Goal: Information Seeking & Learning: Learn about a topic

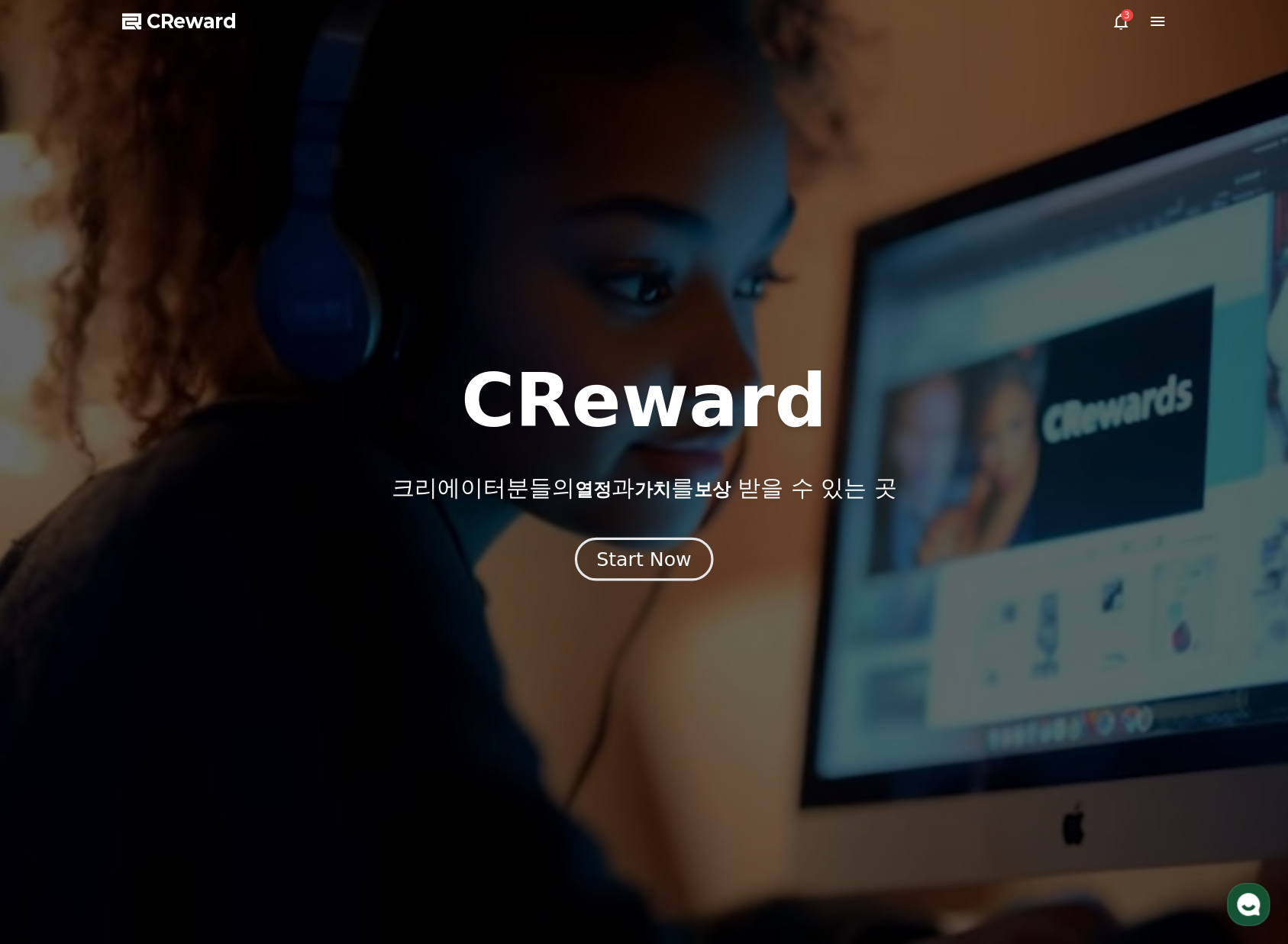
click at [632, 579] on button "Start Now" at bounding box center [644, 560] width 138 height 44
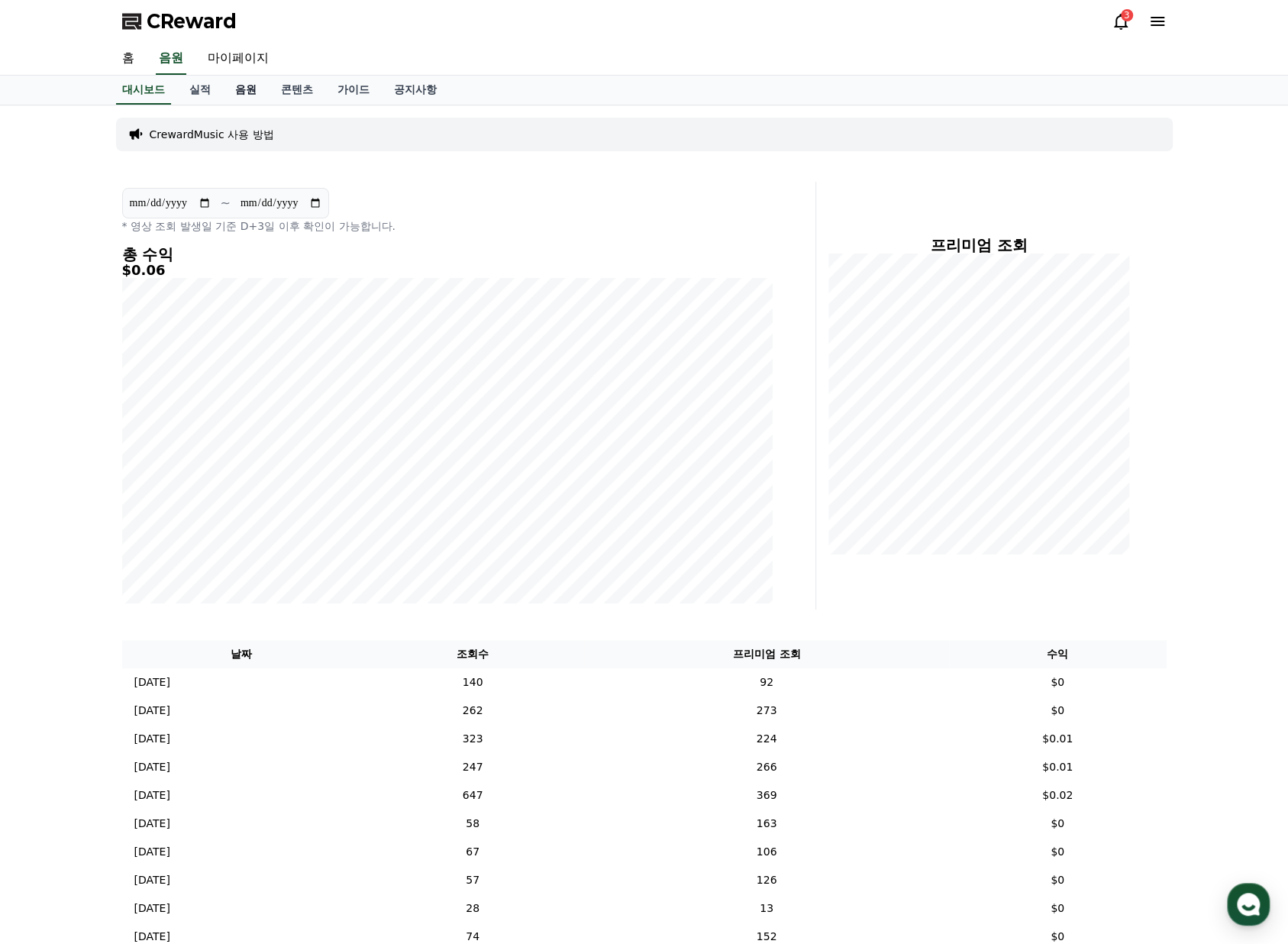
click at [253, 89] on link "음원" at bounding box center [246, 90] width 45 height 29
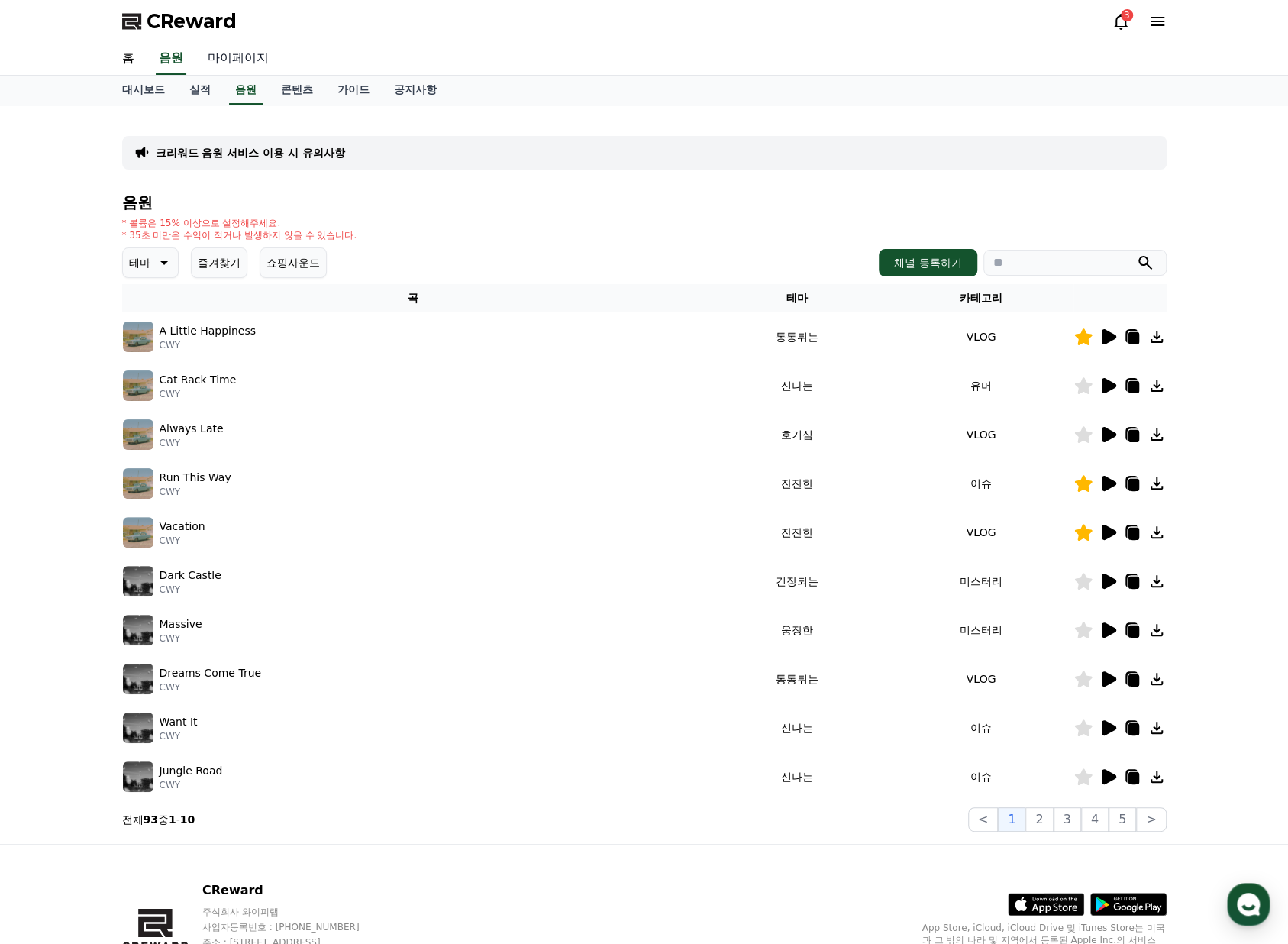
click at [241, 58] on link "마이페이지" at bounding box center [238, 59] width 85 height 32
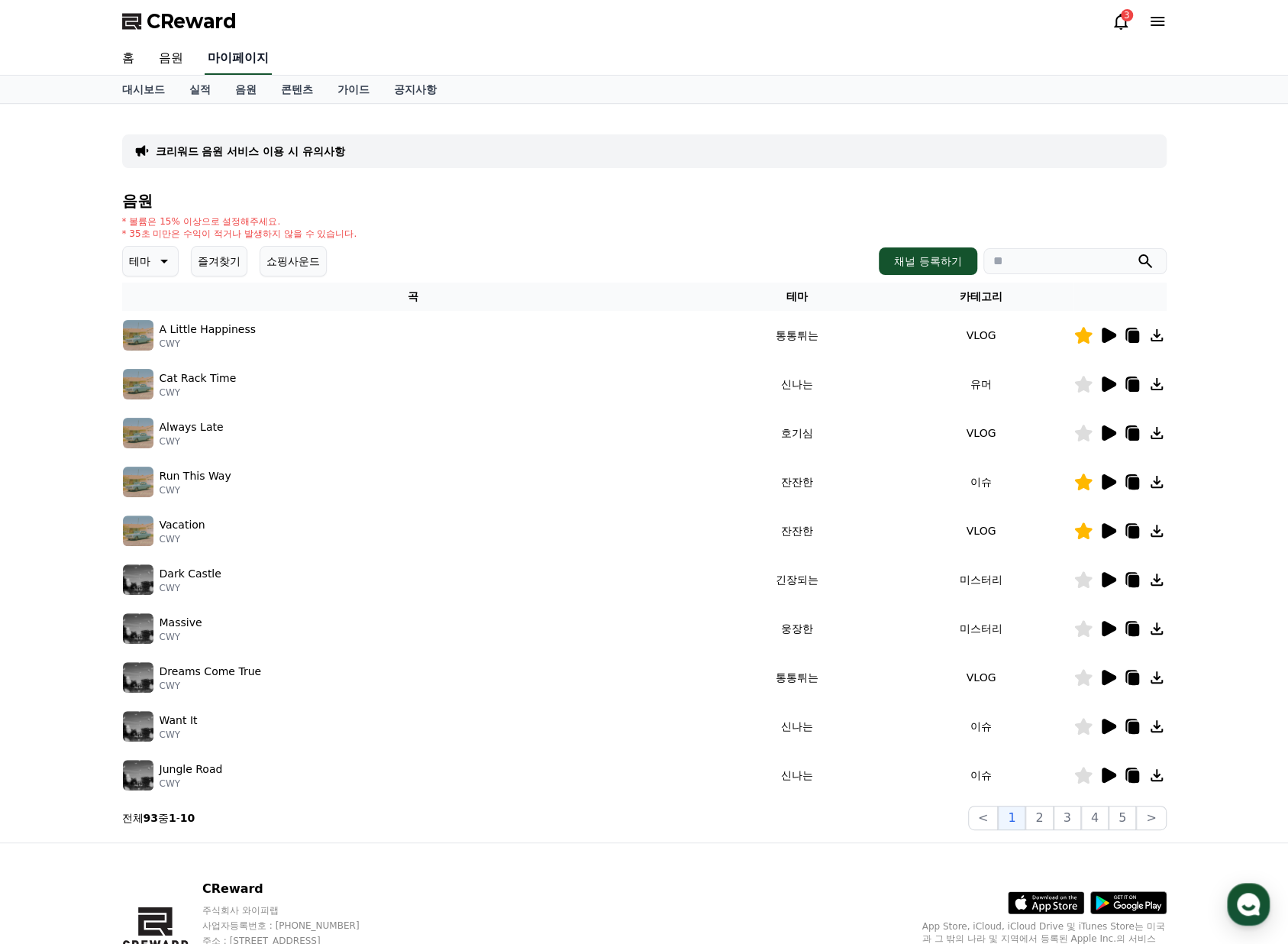
select select "**********"
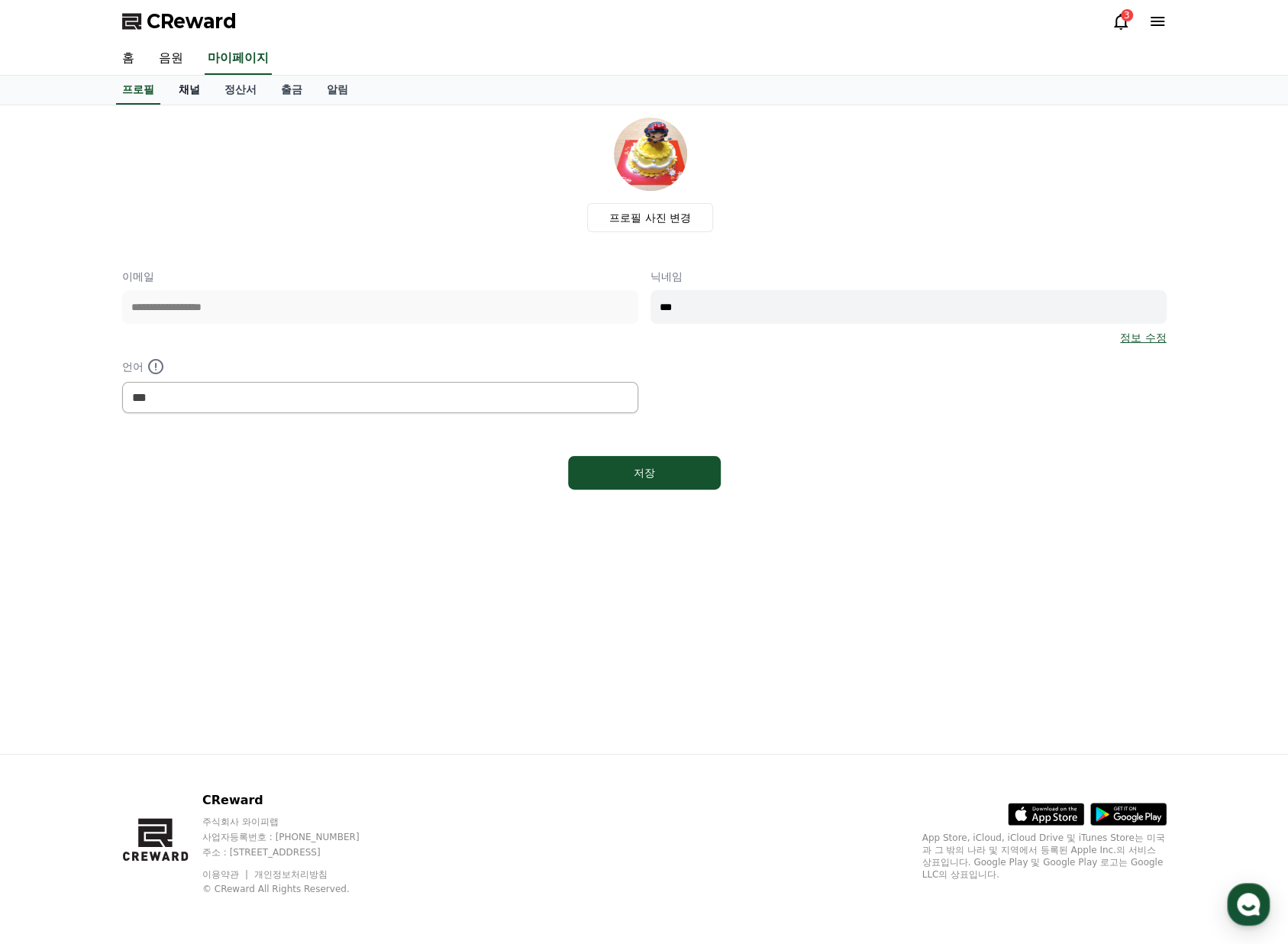
click at [186, 97] on link "채널" at bounding box center [189, 90] width 45 height 29
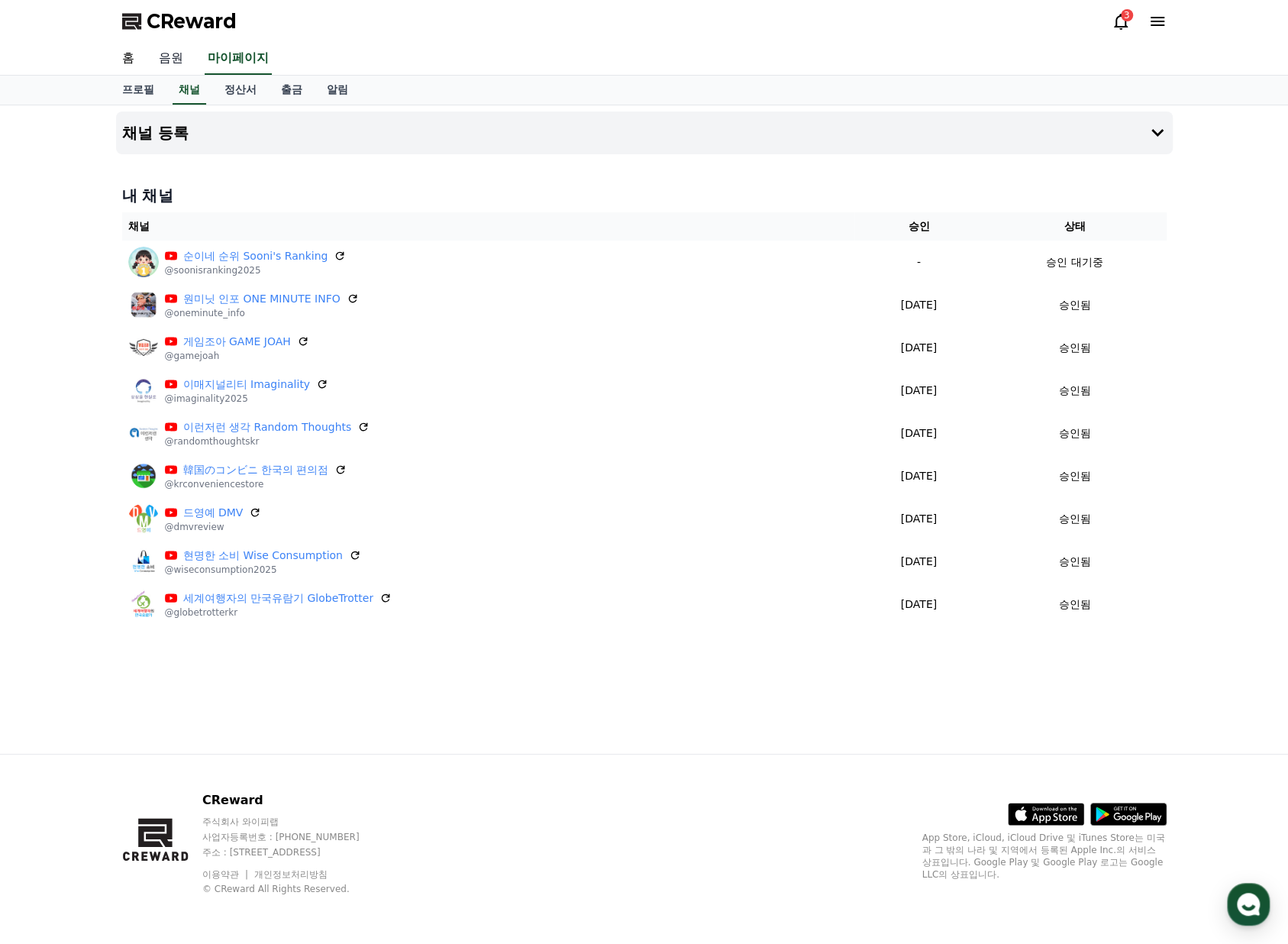
click at [159, 51] on link "음원" at bounding box center [171, 59] width 49 height 32
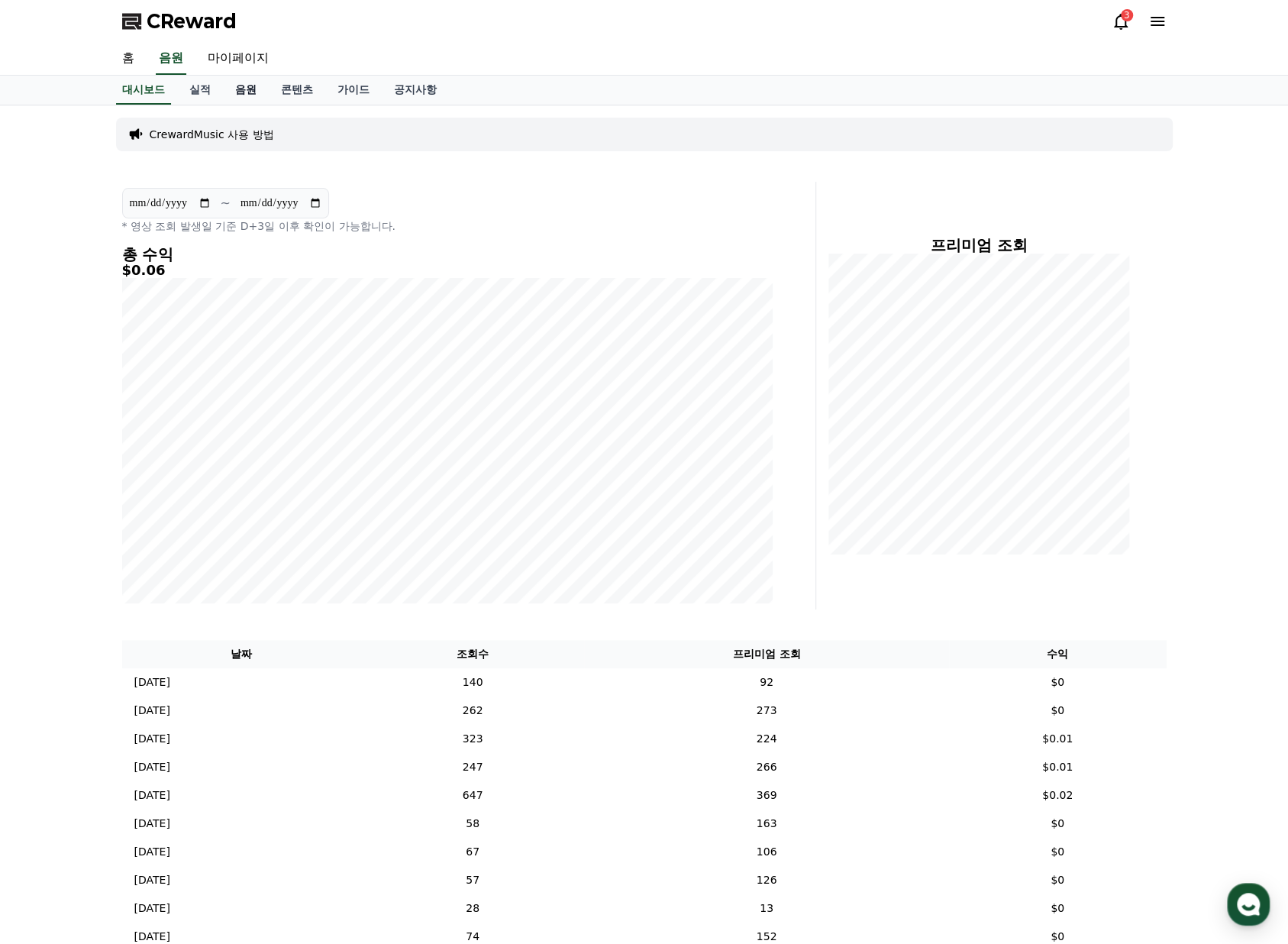
click at [249, 97] on link "음원" at bounding box center [246, 90] width 45 height 29
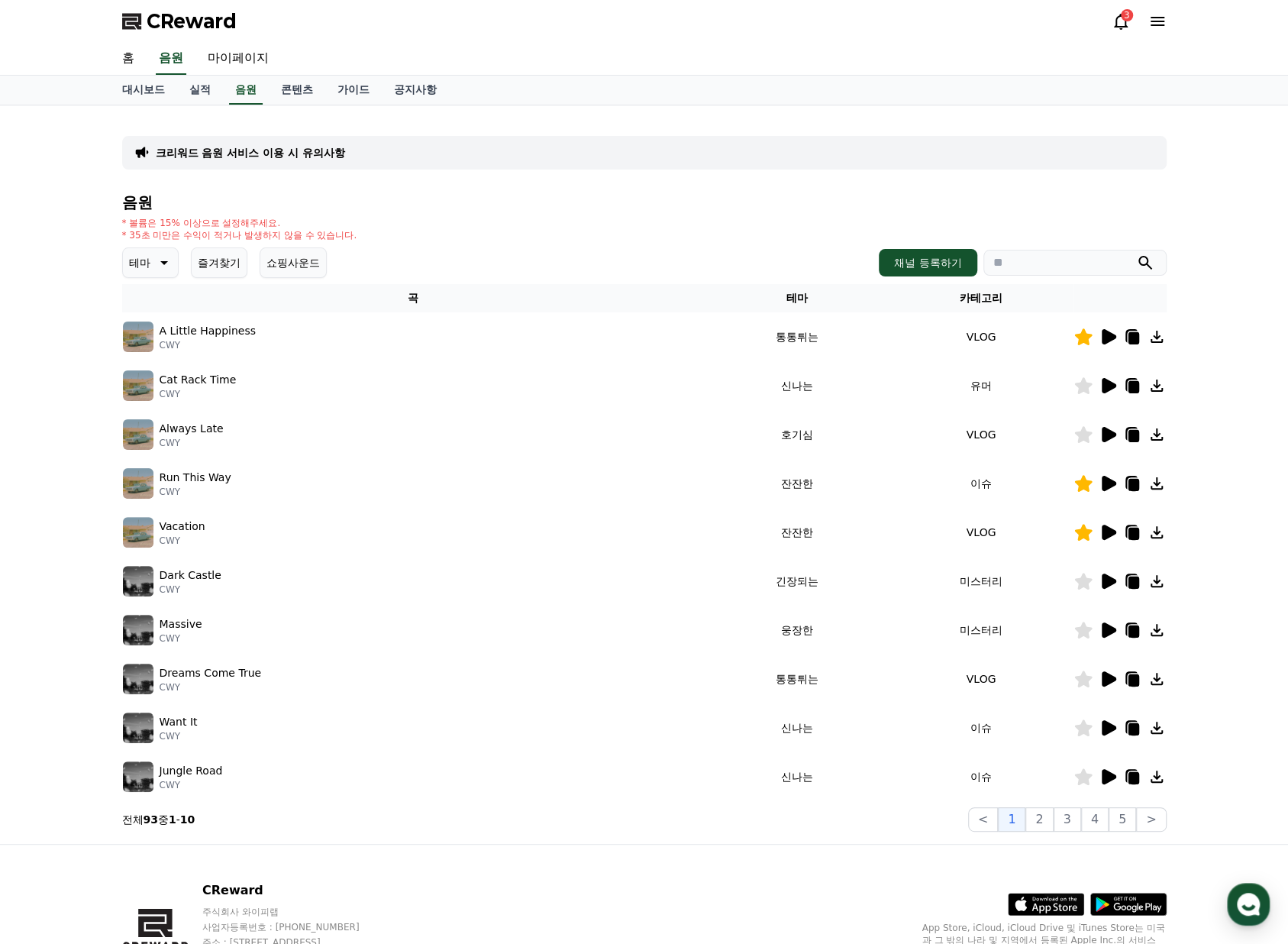
click at [1110, 330] on icon at bounding box center [1107, 336] width 18 height 18
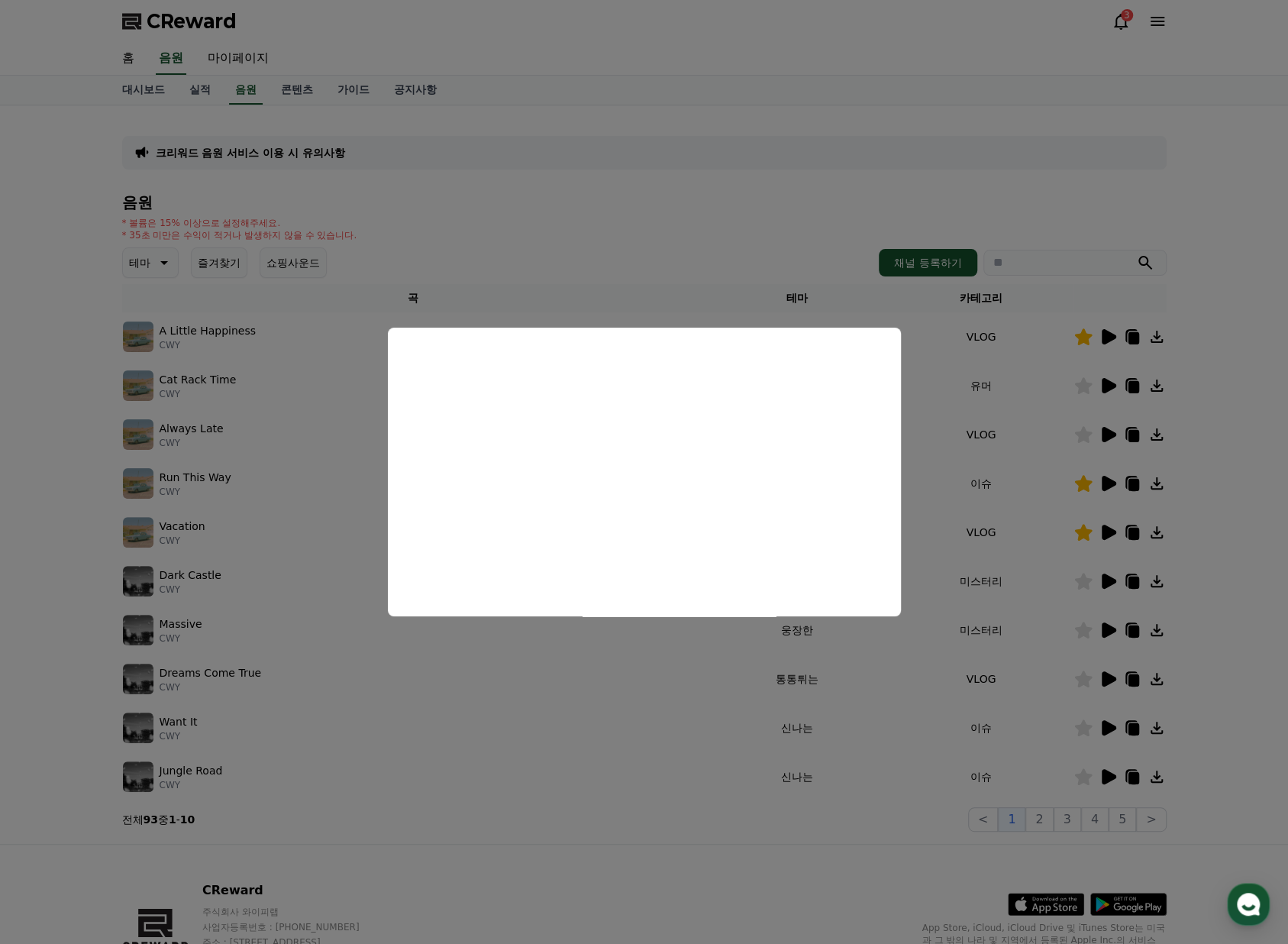
click at [1073, 196] on button "close modal" at bounding box center [644, 472] width 1288 height 944
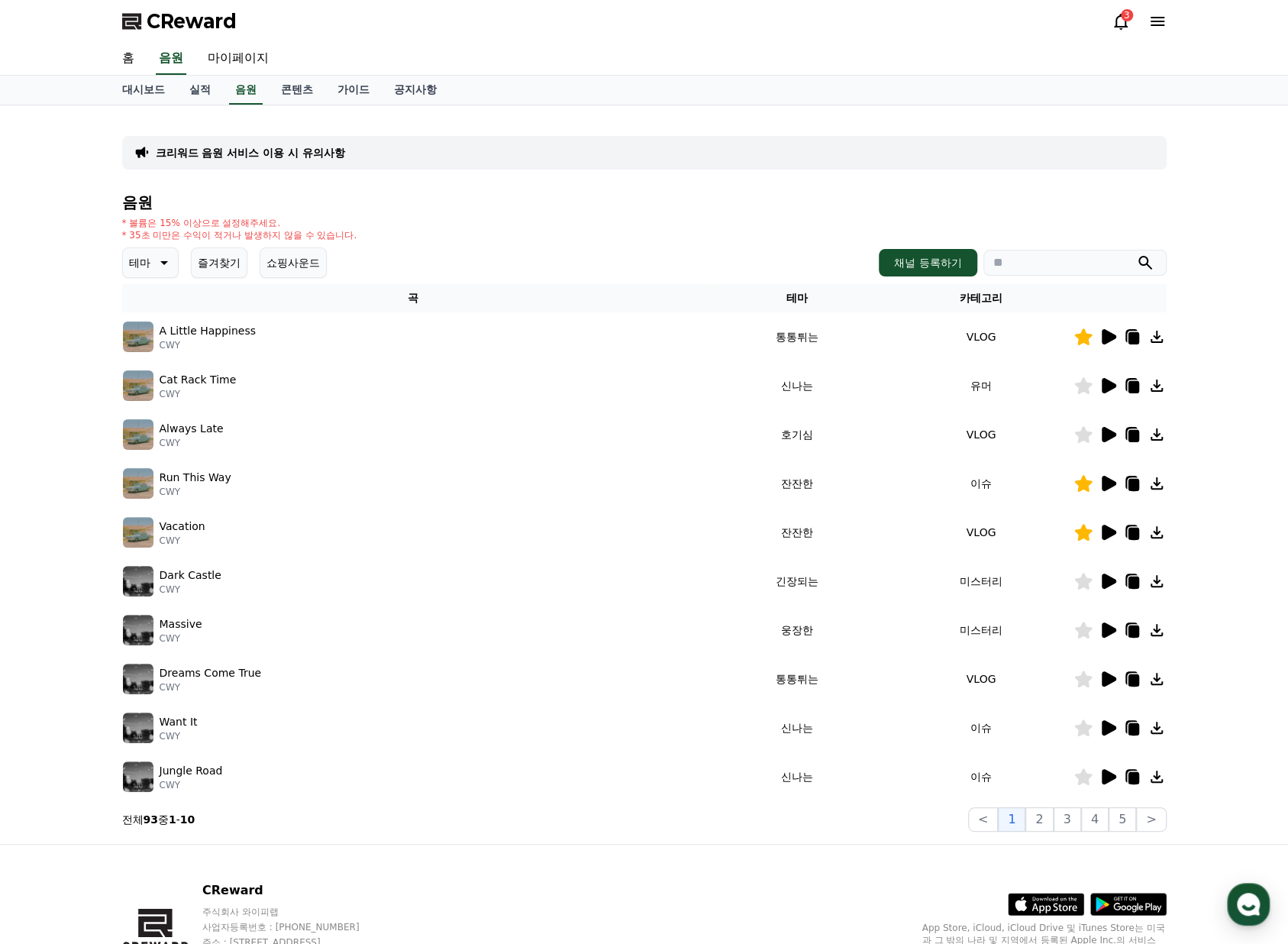
click at [1107, 487] on icon at bounding box center [1108, 484] width 14 height 15
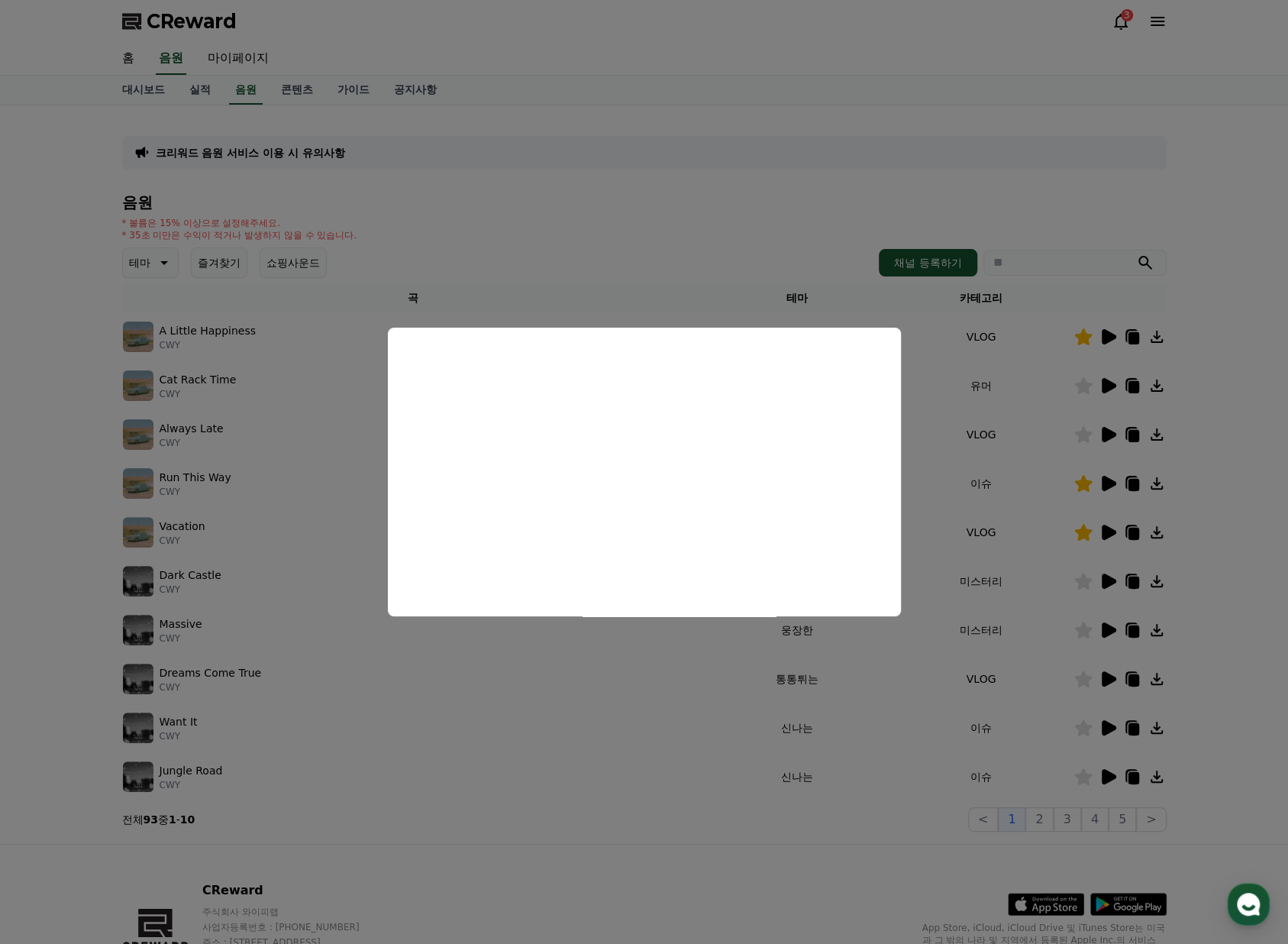
drag, startPoint x: 1112, startPoint y: 201, endPoint x: 1104, endPoint y: 223, distance: 23.4
click at [1112, 201] on button "close modal" at bounding box center [644, 472] width 1288 height 944
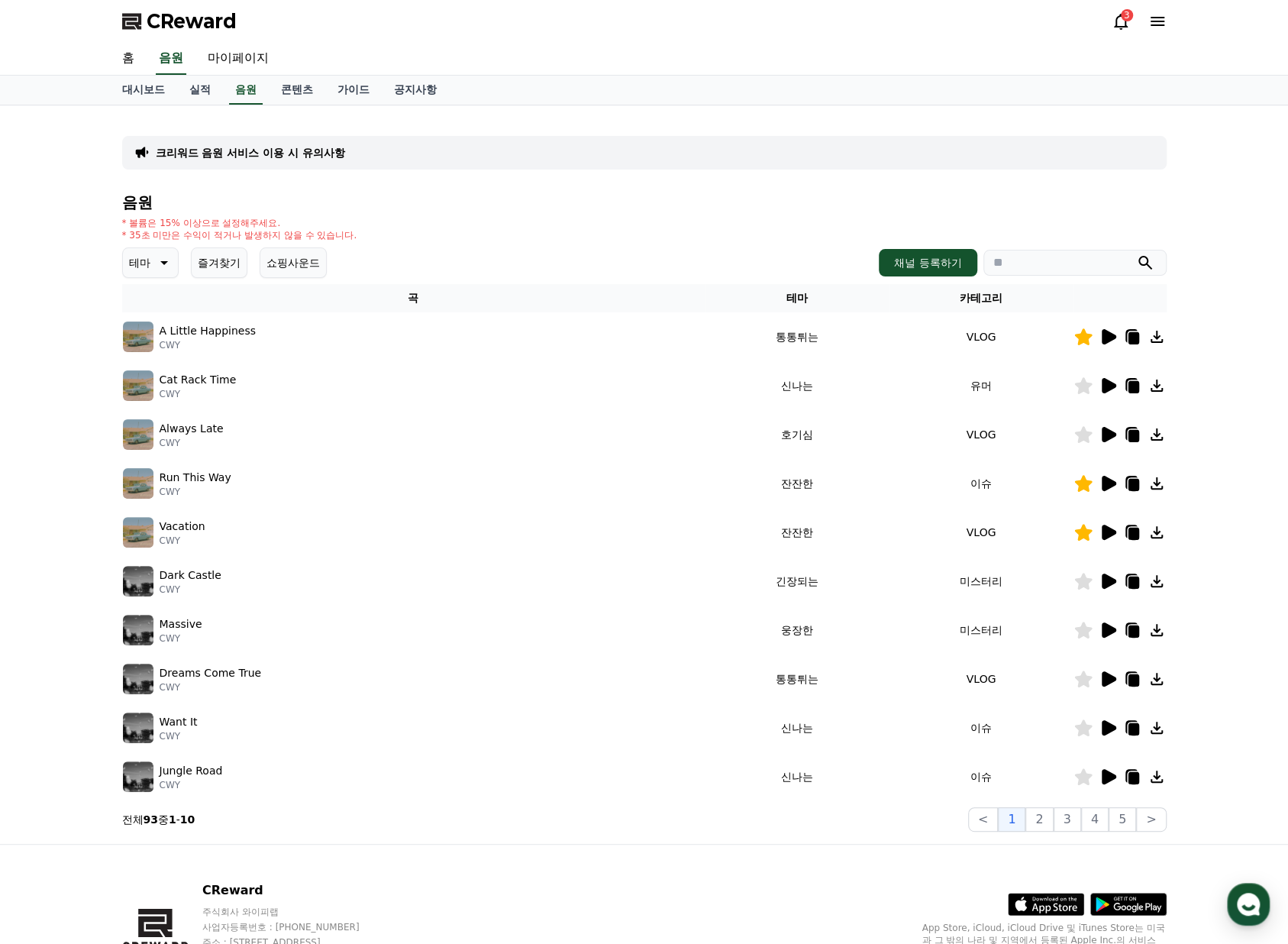
click at [1127, 482] on icon at bounding box center [1132, 483] width 18 height 18
click at [1112, 533] on icon at bounding box center [1108, 532] width 14 height 15
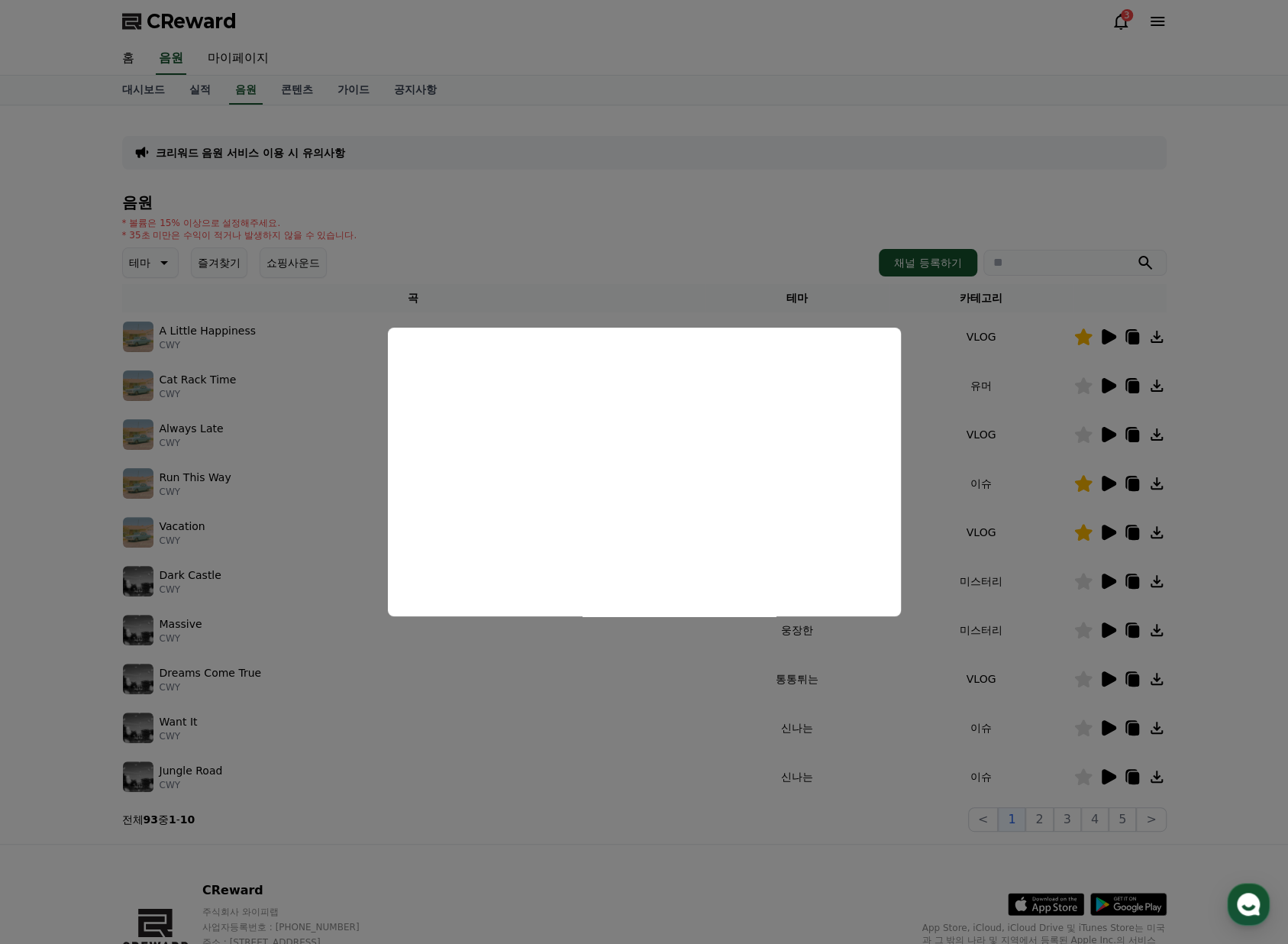
click at [1234, 724] on button "close modal" at bounding box center [644, 472] width 1288 height 944
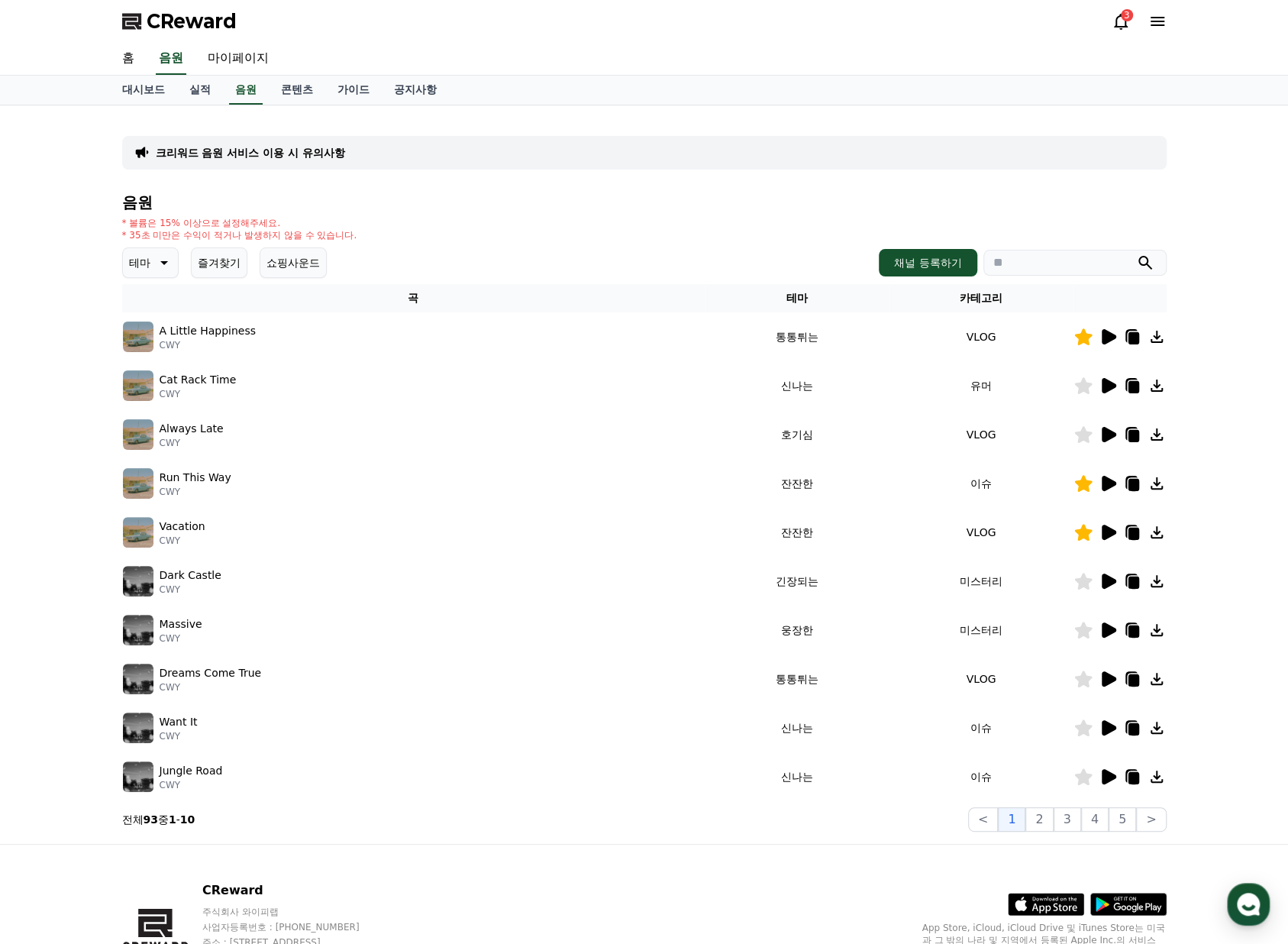
click at [1100, 729] on icon at bounding box center [1107, 727] width 18 height 18
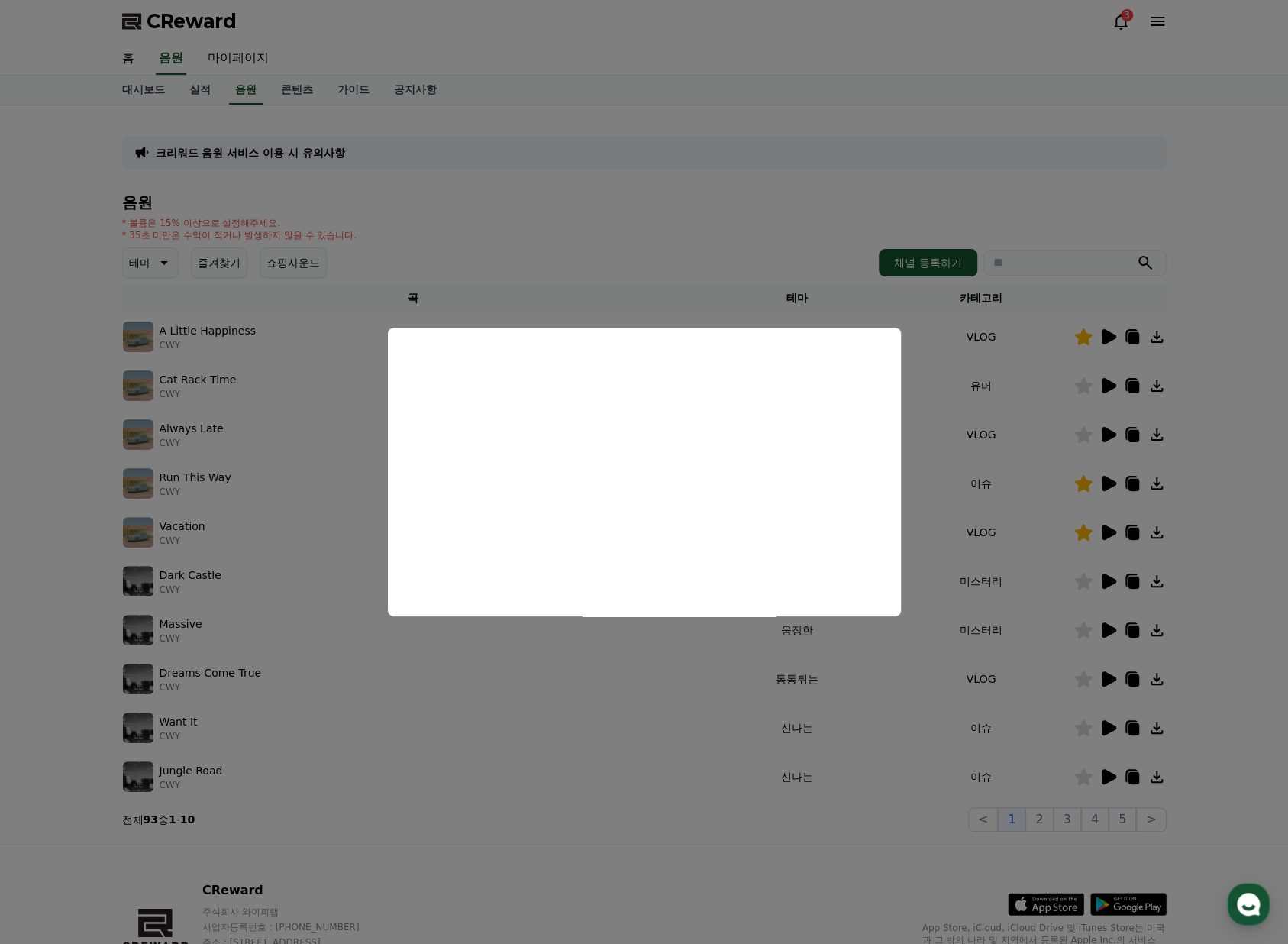
click at [1115, 782] on button "close modal" at bounding box center [644, 472] width 1288 height 944
click at [1115, 782] on icon at bounding box center [1107, 776] width 18 height 18
click at [1042, 831] on button "close modal" at bounding box center [644, 472] width 1288 height 944
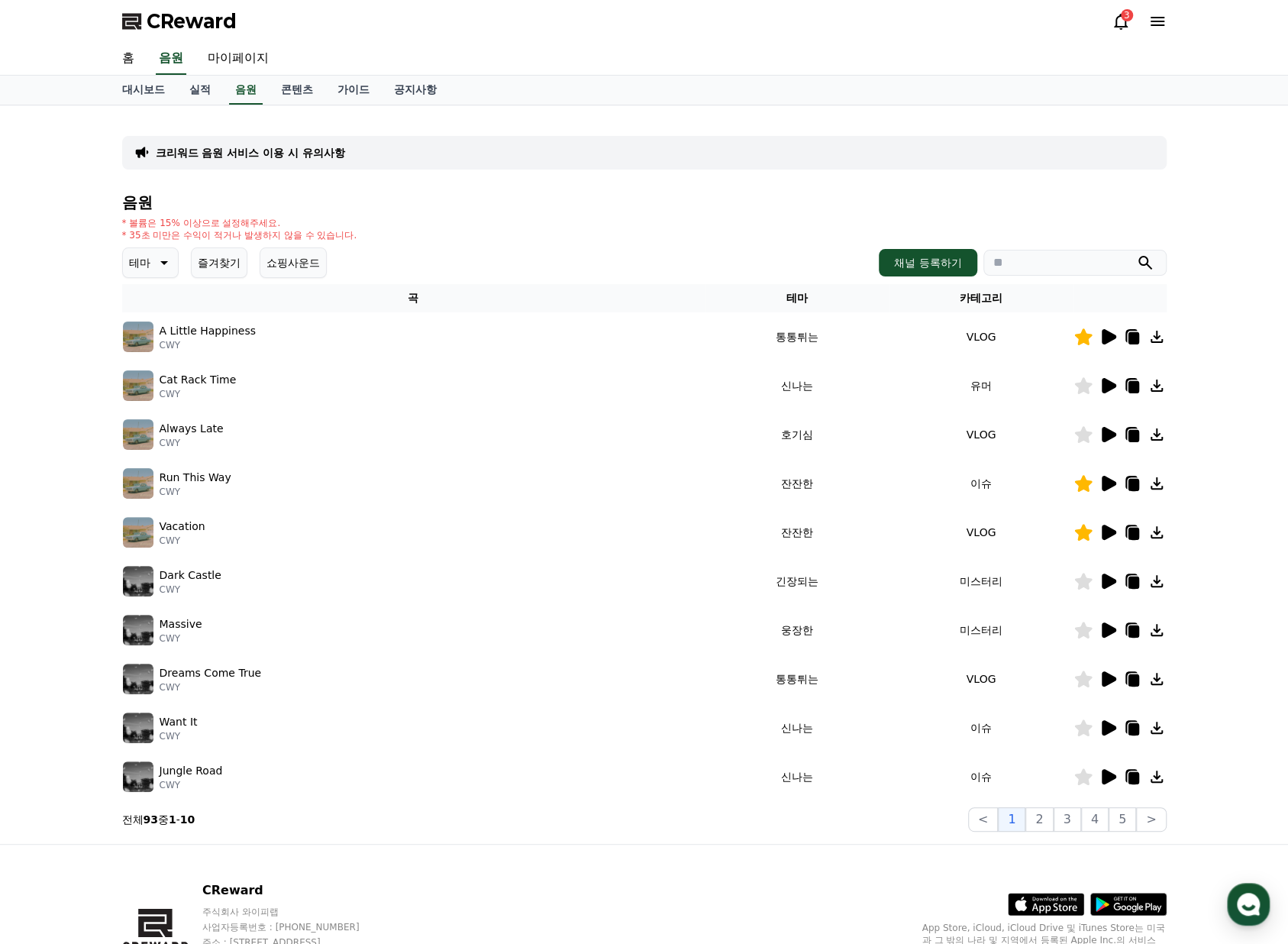
click at [1110, 679] on icon at bounding box center [1108, 679] width 14 height 15
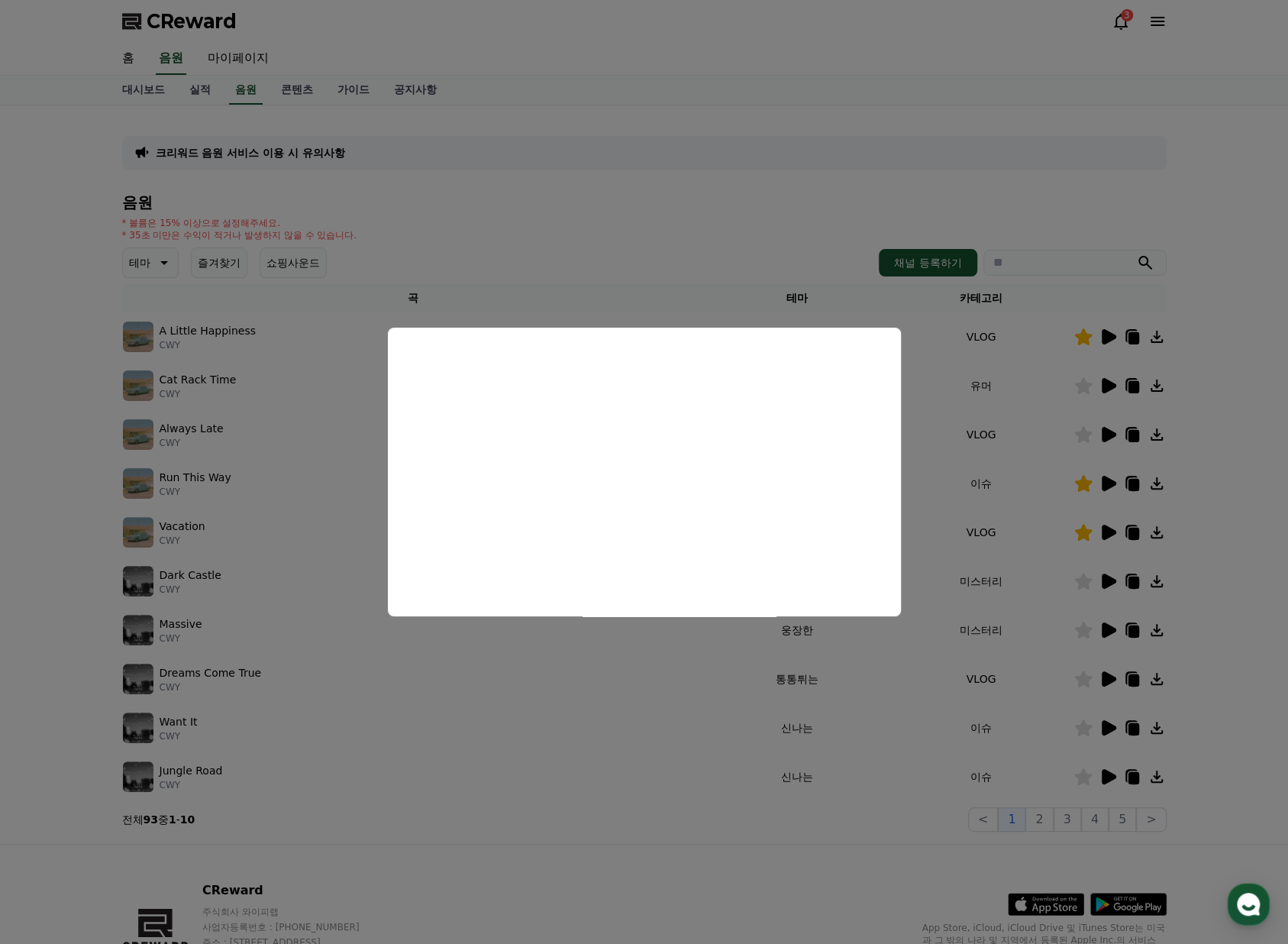
click at [1009, 860] on button "close modal" at bounding box center [644, 472] width 1288 height 944
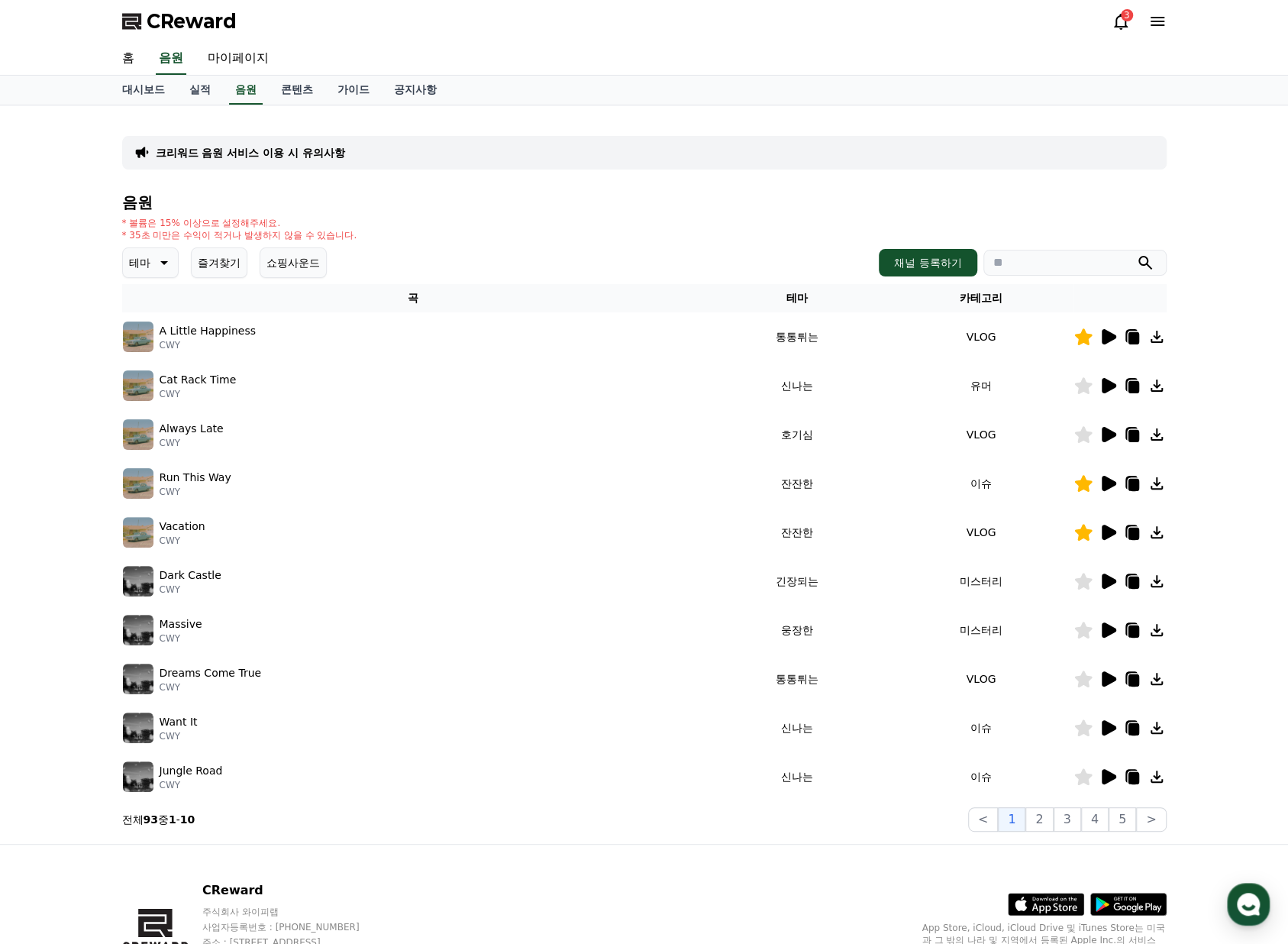
click at [1107, 436] on icon at bounding box center [1108, 435] width 14 height 15
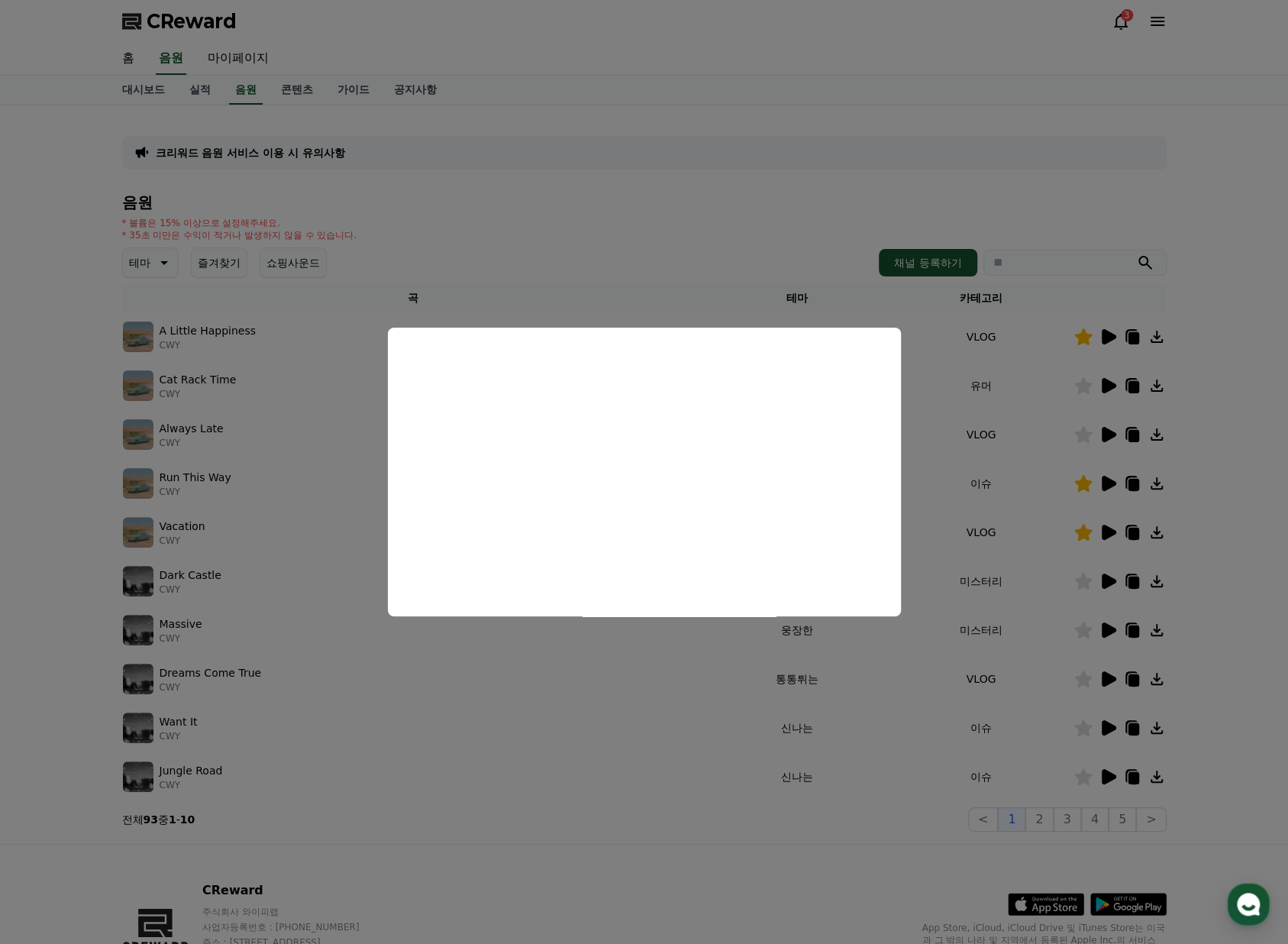
click at [1118, 382] on button "close modal" at bounding box center [644, 472] width 1288 height 944
click at [1118, 382] on div at bounding box center [1120, 385] width 92 height 18
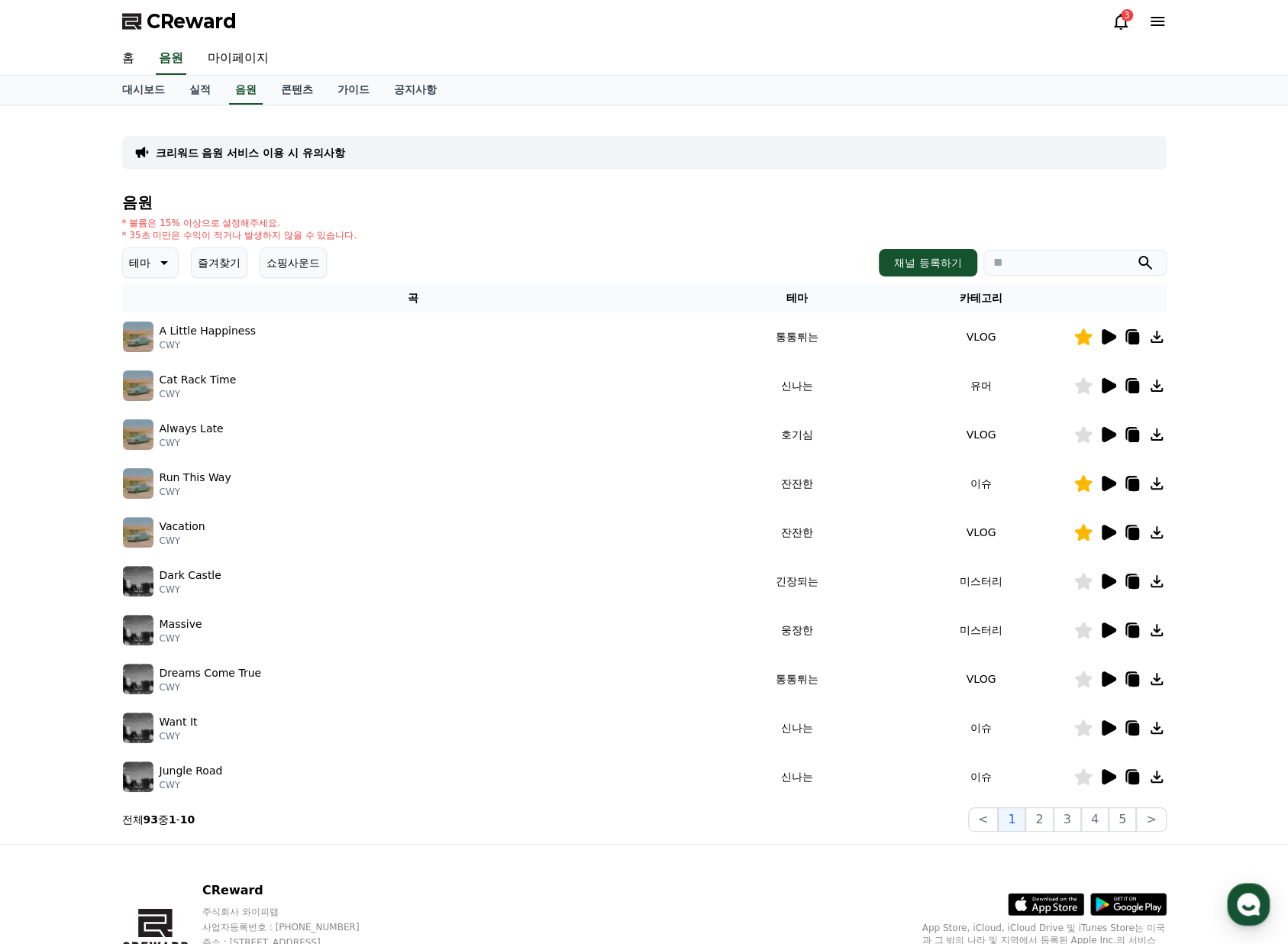
click at [1116, 385] on icon at bounding box center [1107, 385] width 18 height 18
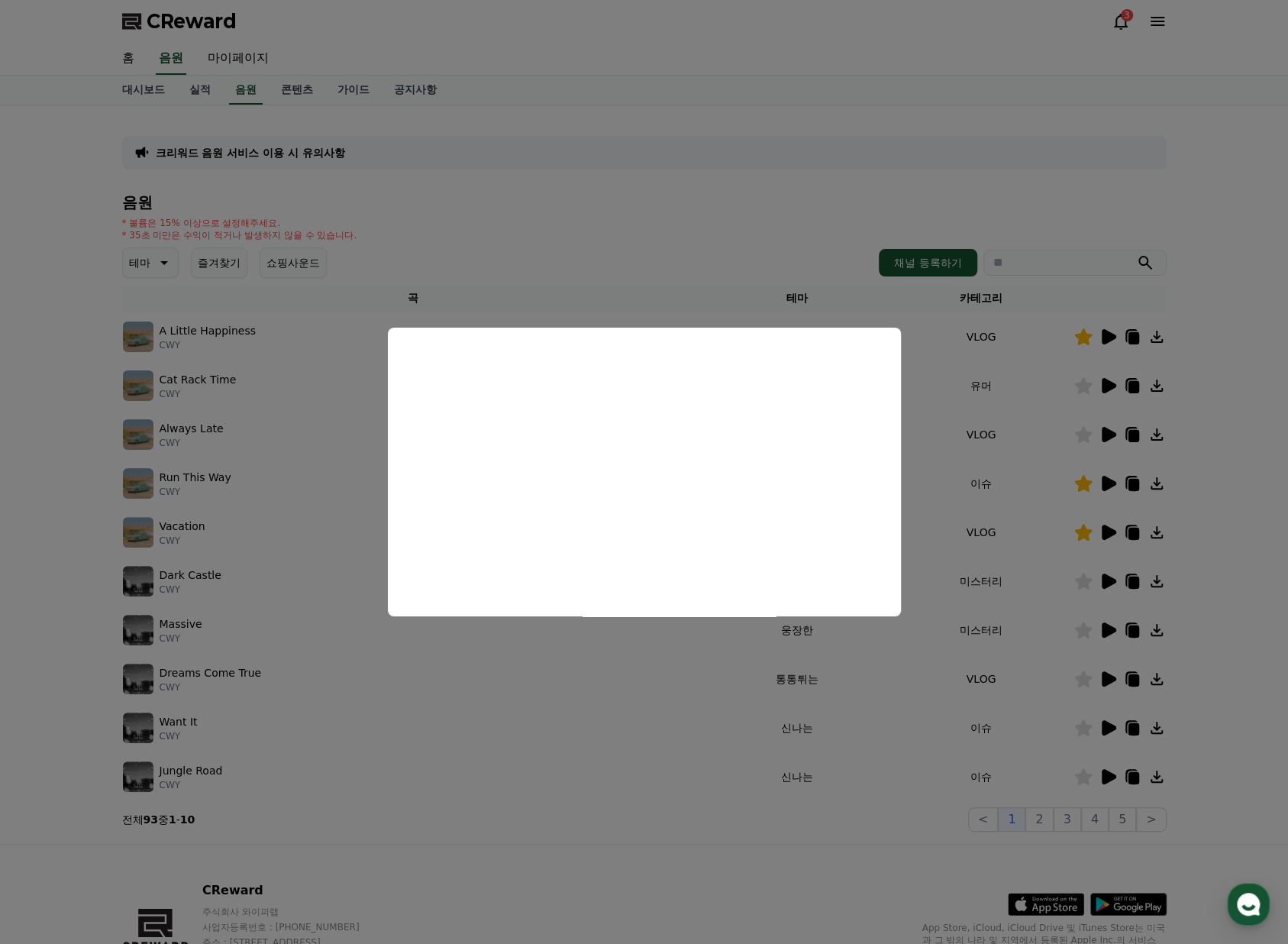
click at [1045, 824] on button "close modal" at bounding box center [644, 472] width 1288 height 944
click at [1045, 824] on button "2" at bounding box center [1038, 820] width 27 height 25
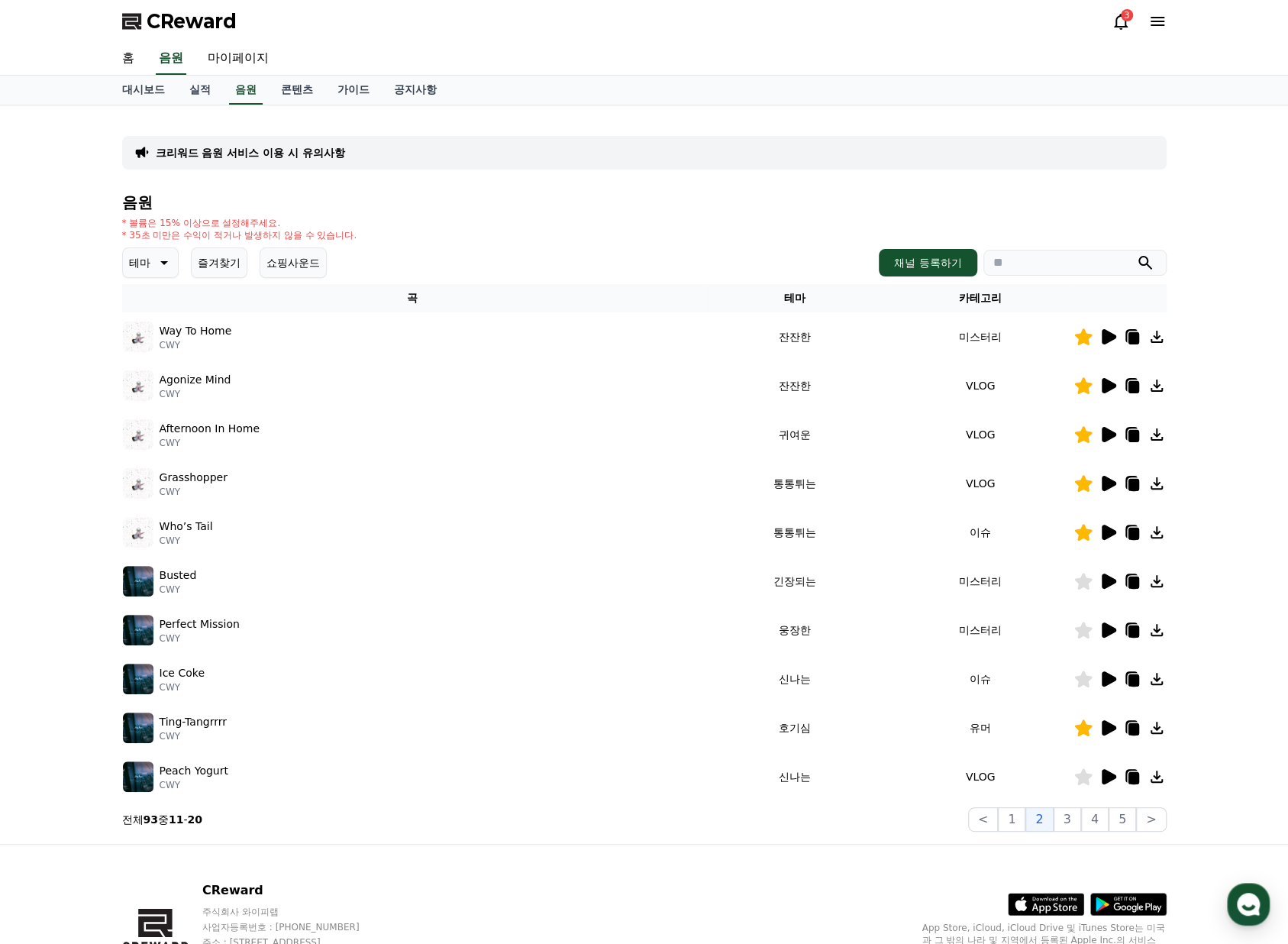
click at [1105, 332] on icon at bounding box center [1108, 337] width 14 height 15
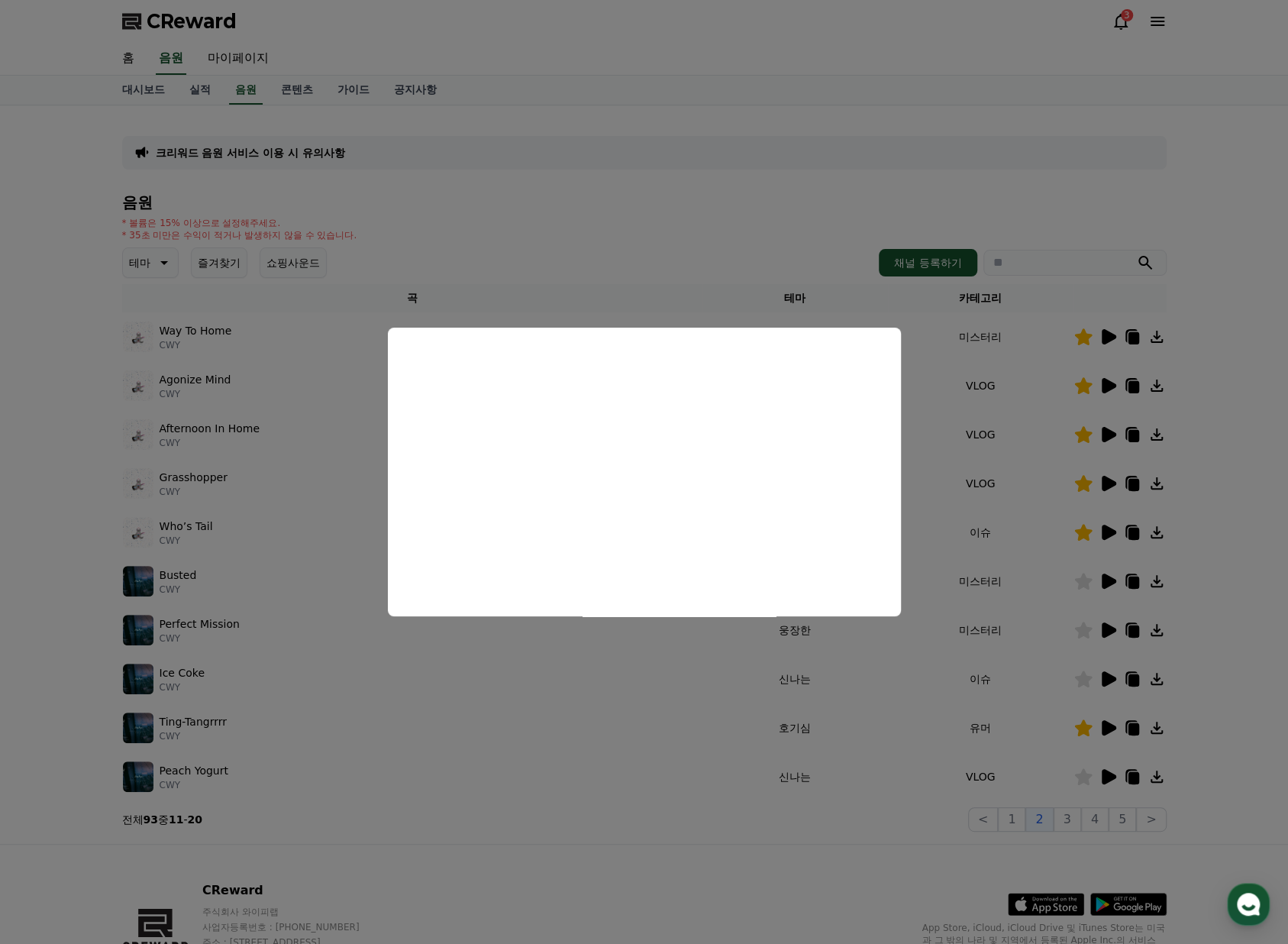
click at [1116, 440] on button "close modal" at bounding box center [644, 472] width 1288 height 944
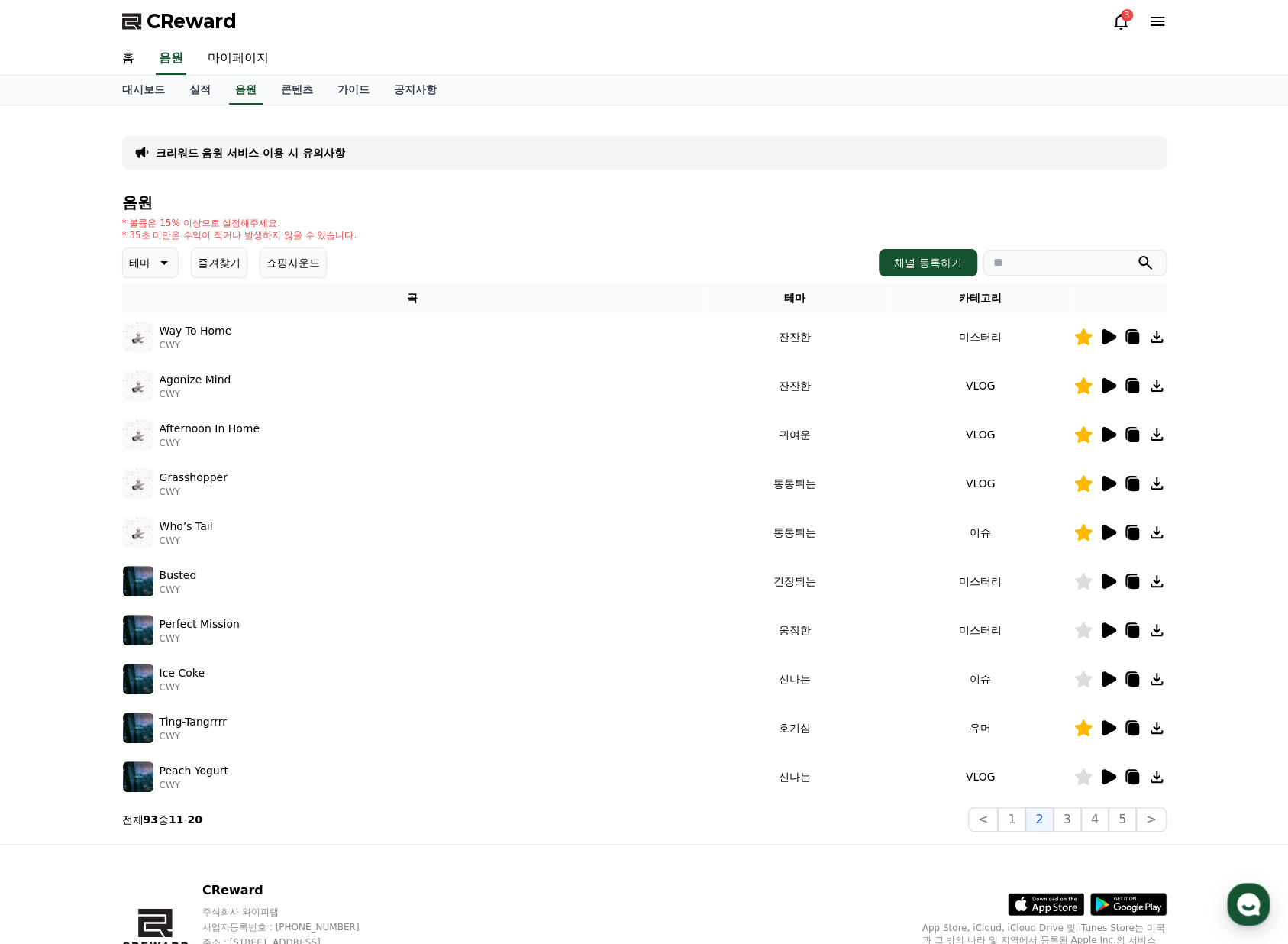
click at [1116, 440] on icon at bounding box center [1107, 434] width 18 height 18
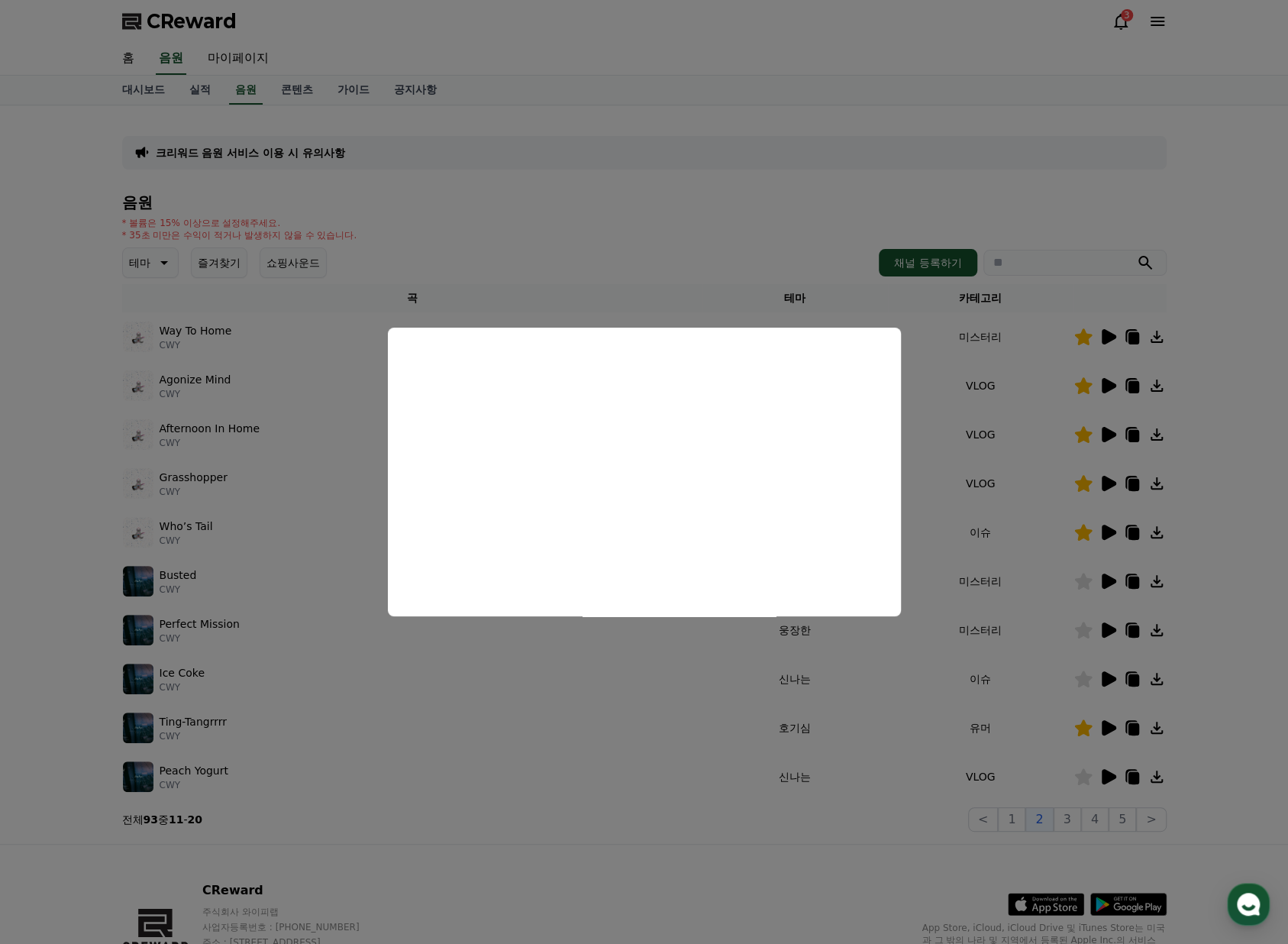
click at [1119, 382] on button "close modal" at bounding box center [644, 472] width 1288 height 944
click at [1119, 382] on div at bounding box center [1120, 385] width 92 height 18
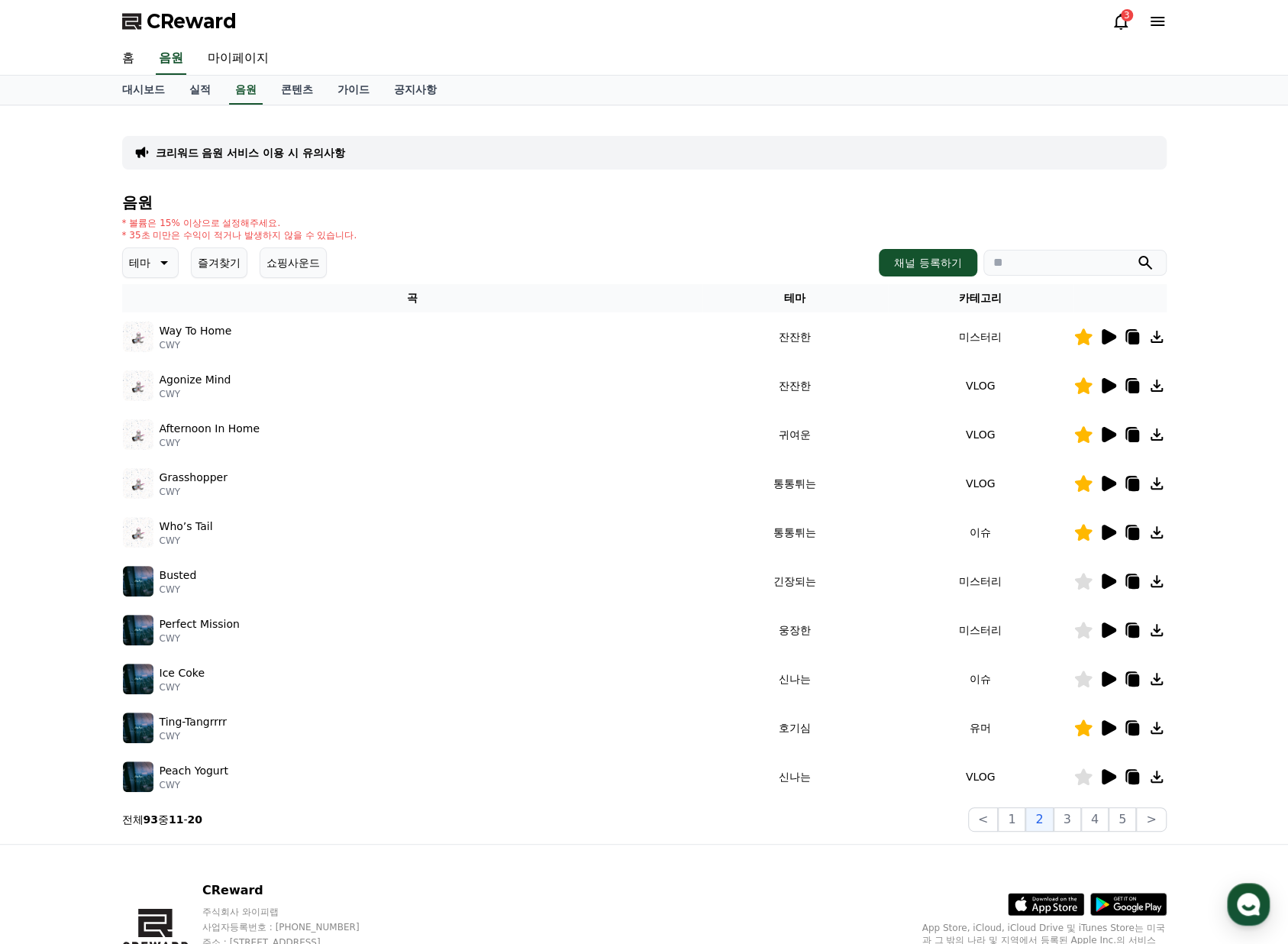
click at [1115, 385] on icon at bounding box center [1108, 385] width 14 height 15
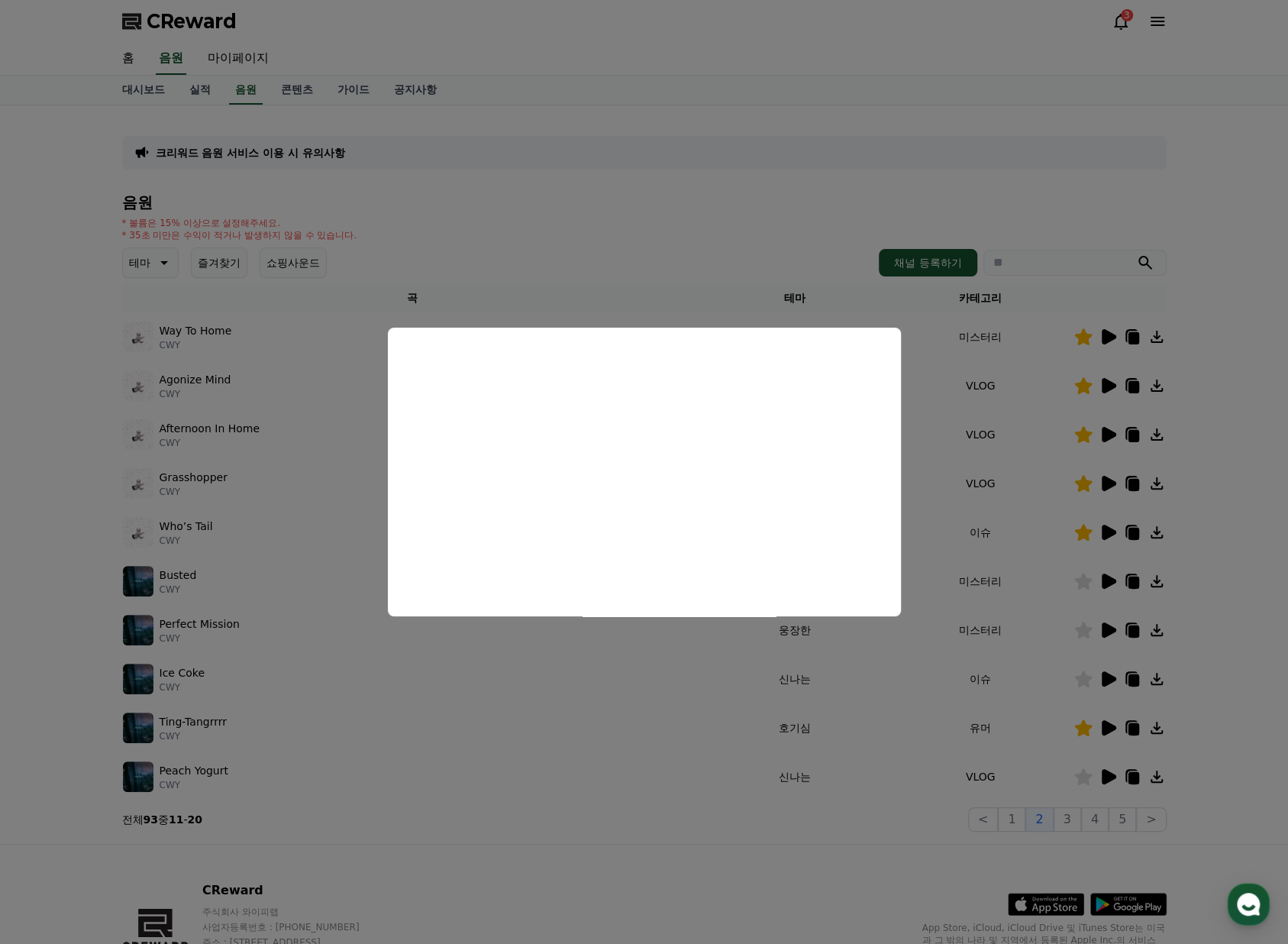
click at [1107, 529] on button "close modal" at bounding box center [644, 472] width 1288 height 944
click at [1108, 529] on icon at bounding box center [1108, 532] width 14 height 15
click at [1105, 467] on button "close modal" at bounding box center [644, 472] width 1288 height 944
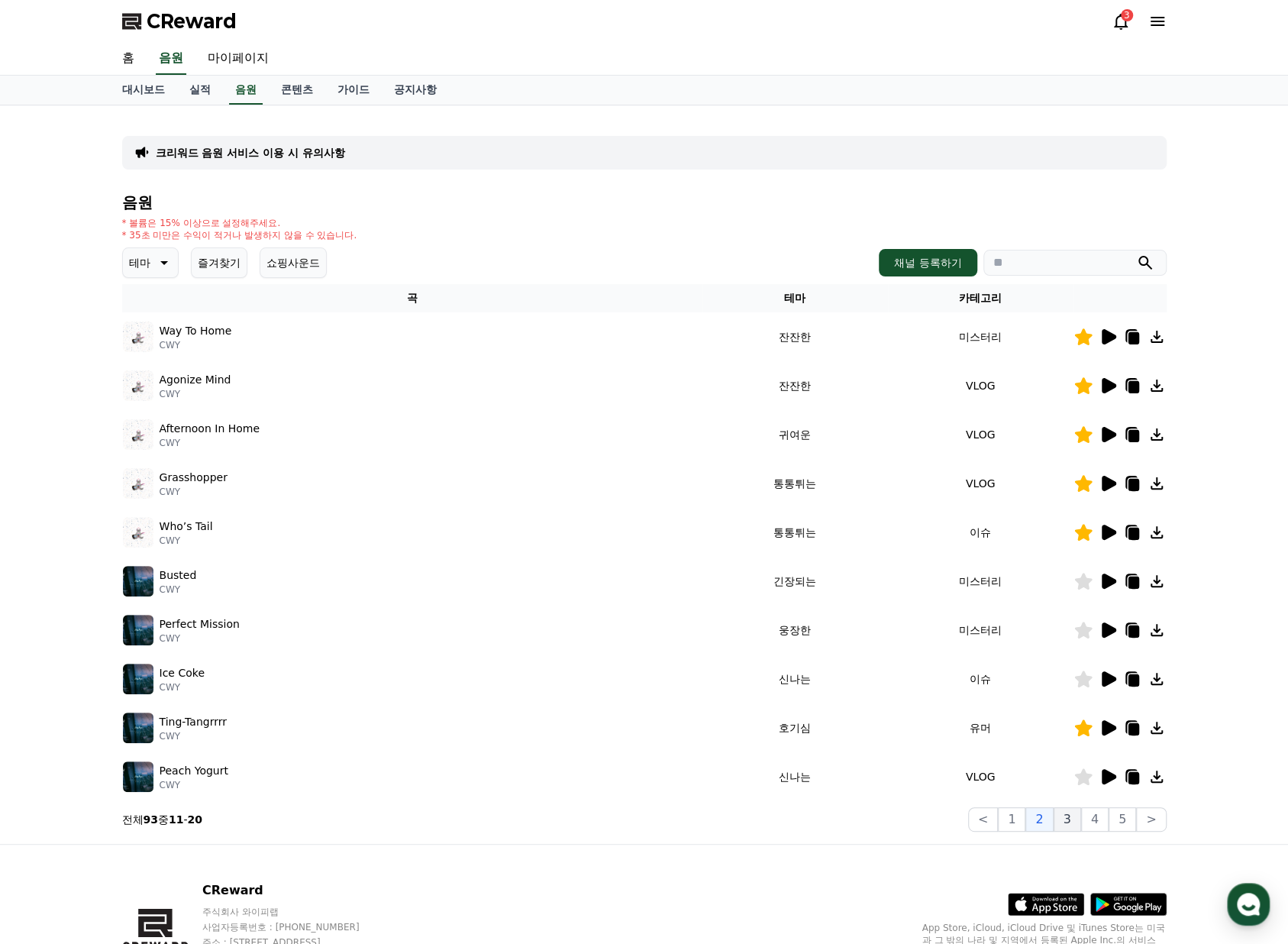
click at [1072, 818] on button "3" at bounding box center [1067, 820] width 27 height 25
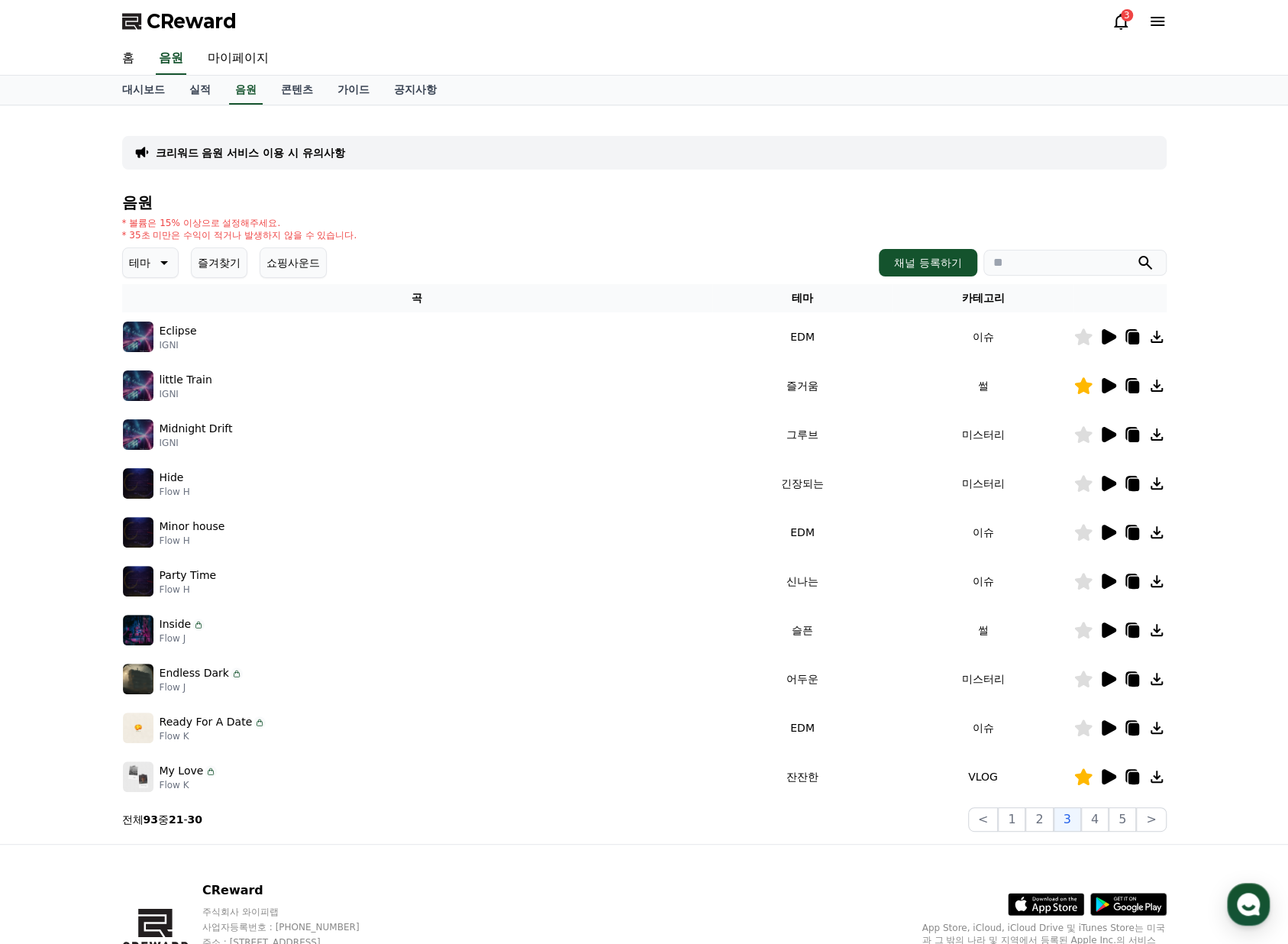
click at [1105, 385] on icon at bounding box center [1108, 385] width 14 height 15
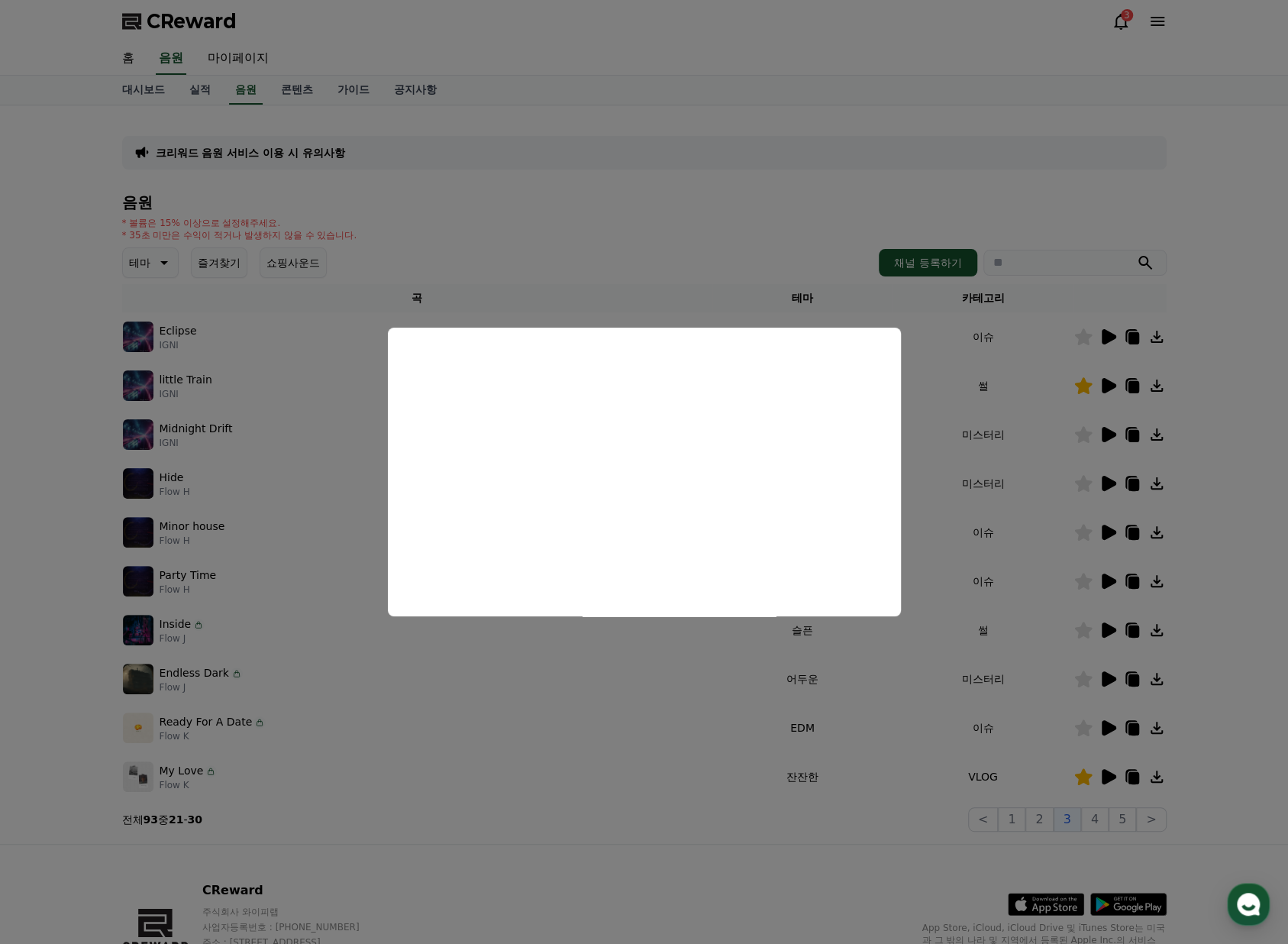
click at [1099, 786] on button "close modal" at bounding box center [644, 472] width 1288 height 944
click at [1109, 779] on icon at bounding box center [1108, 776] width 14 height 15
click at [790, 830] on button "close modal" at bounding box center [644, 472] width 1288 height 944
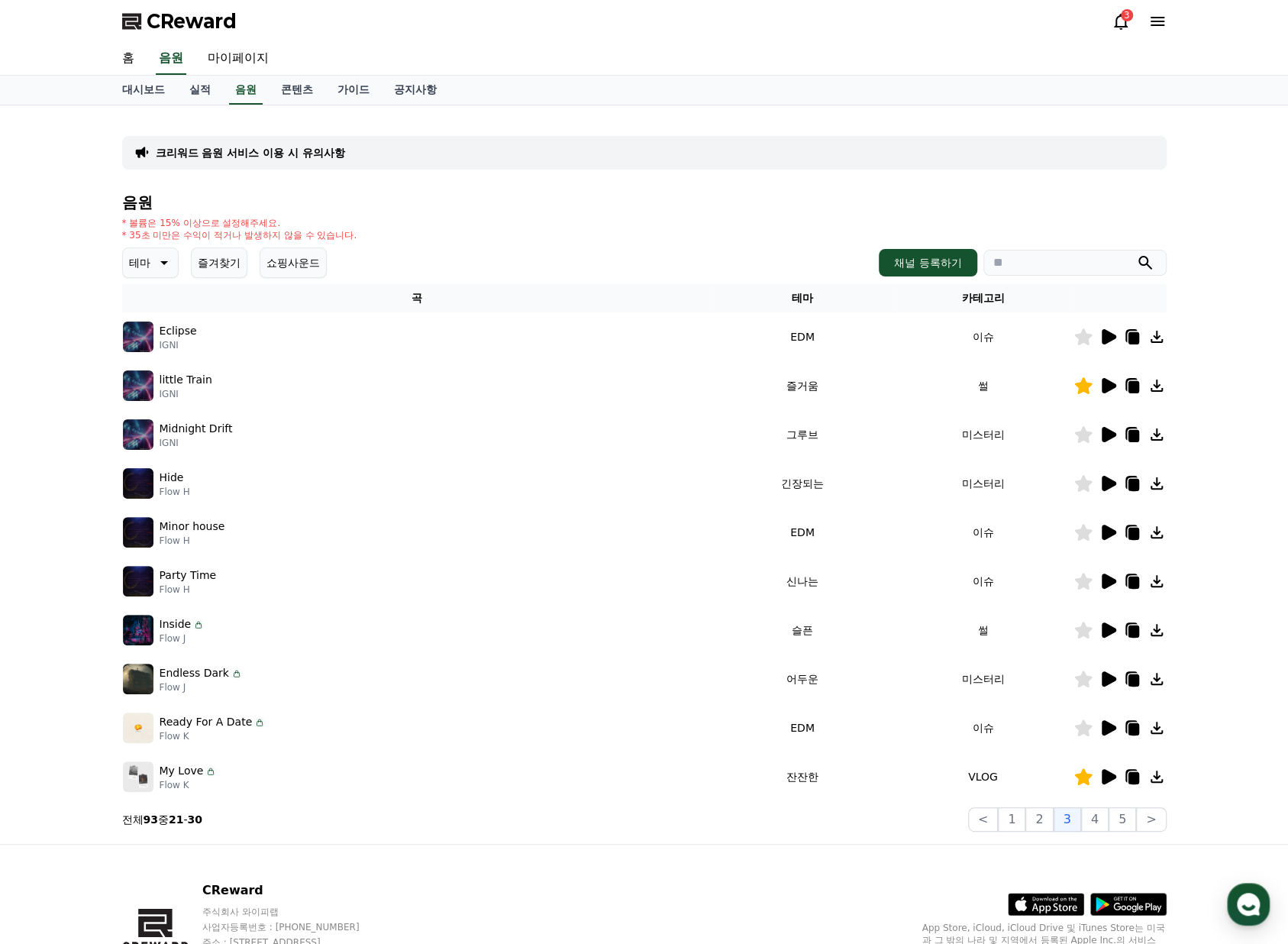
click at [1132, 780] on icon at bounding box center [1132, 778] width 10 height 12
click at [414, 84] on link "공지사항" at bounding box center [415, 90] width 67 height 29
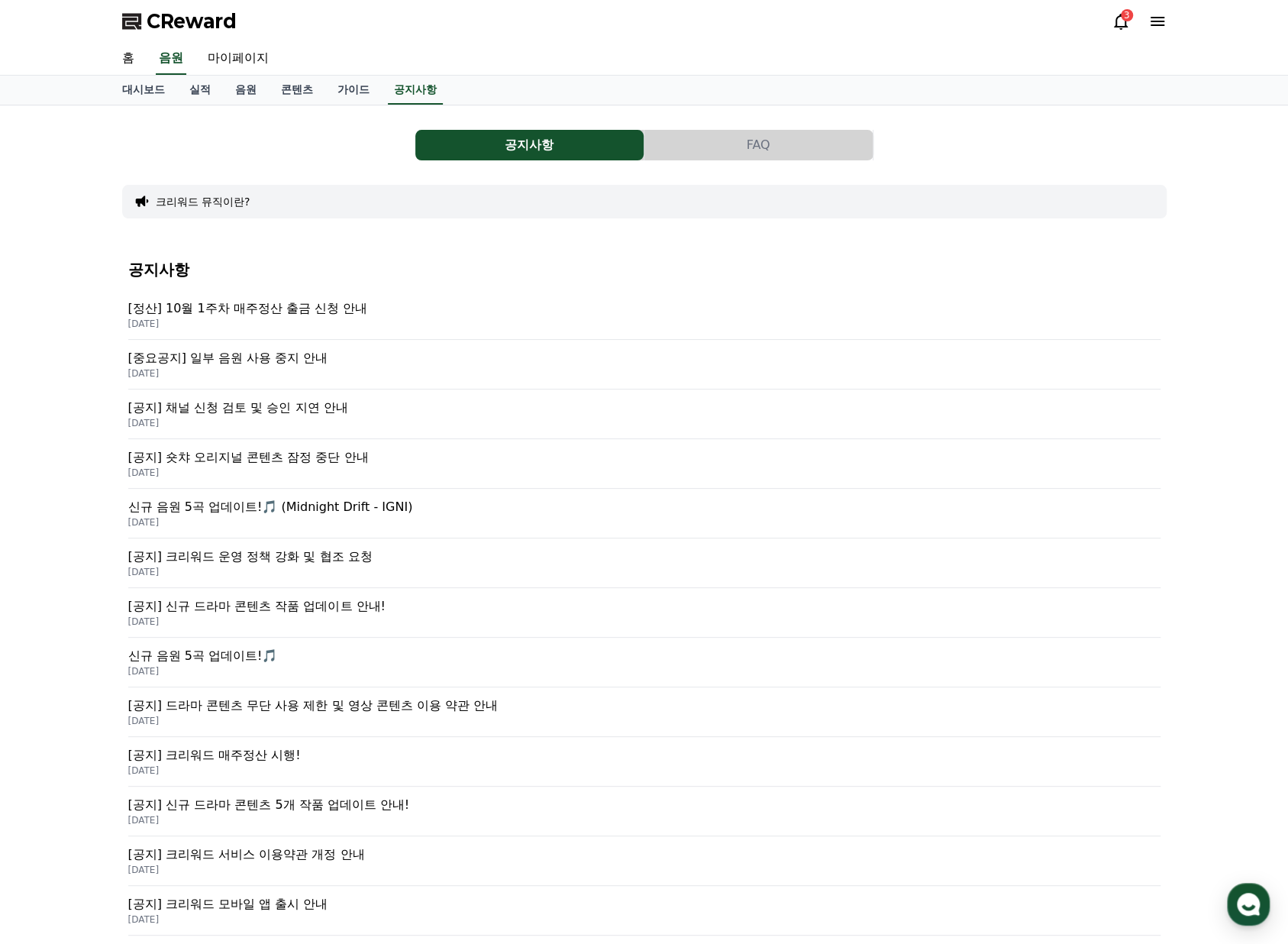
click at [318, 365] on p "[중요공지] 일부 음원 사용 중지 안내" at bounding box center [644, 358] width 1032 height 18
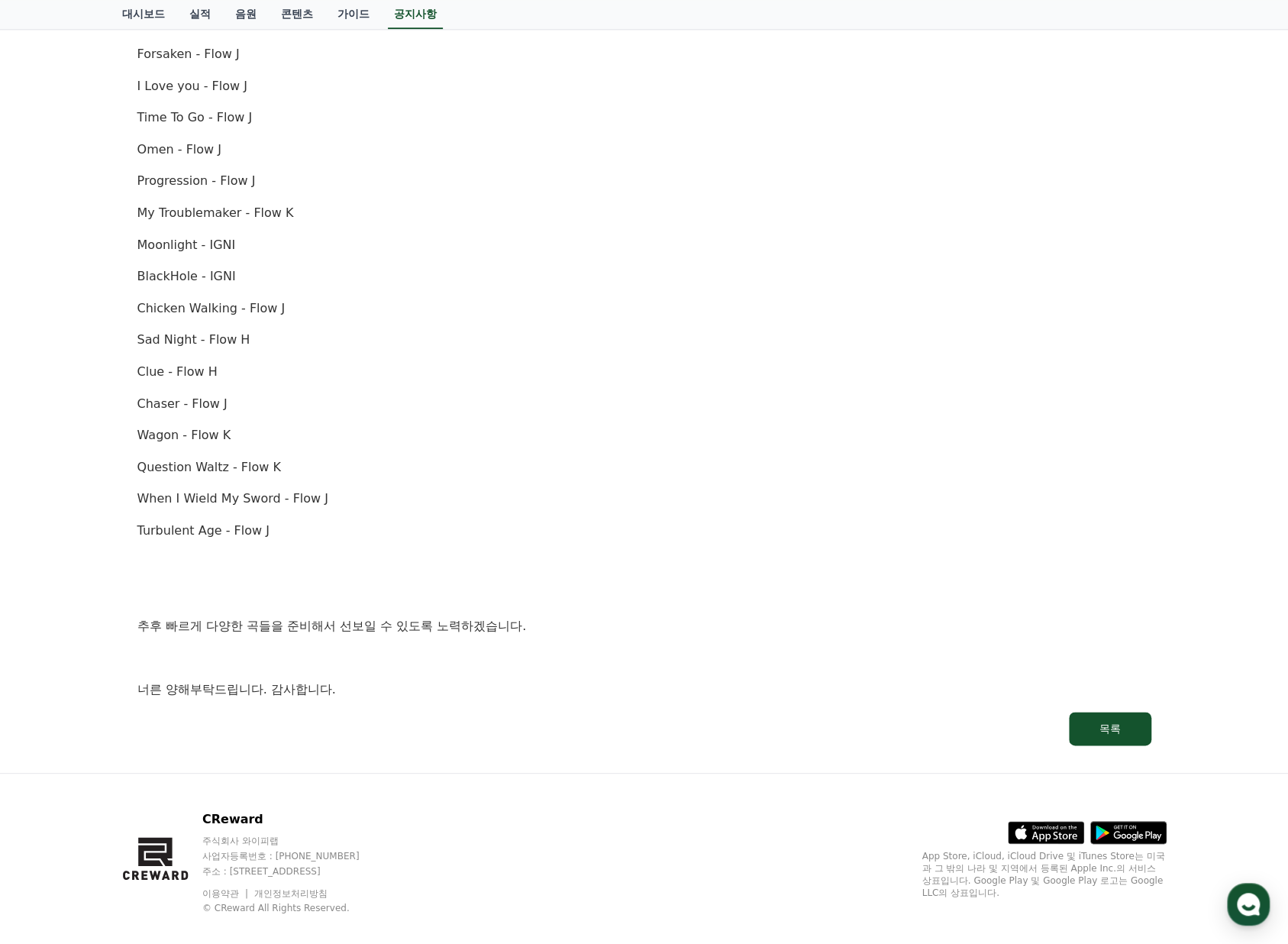
scroll to position [733, 0]
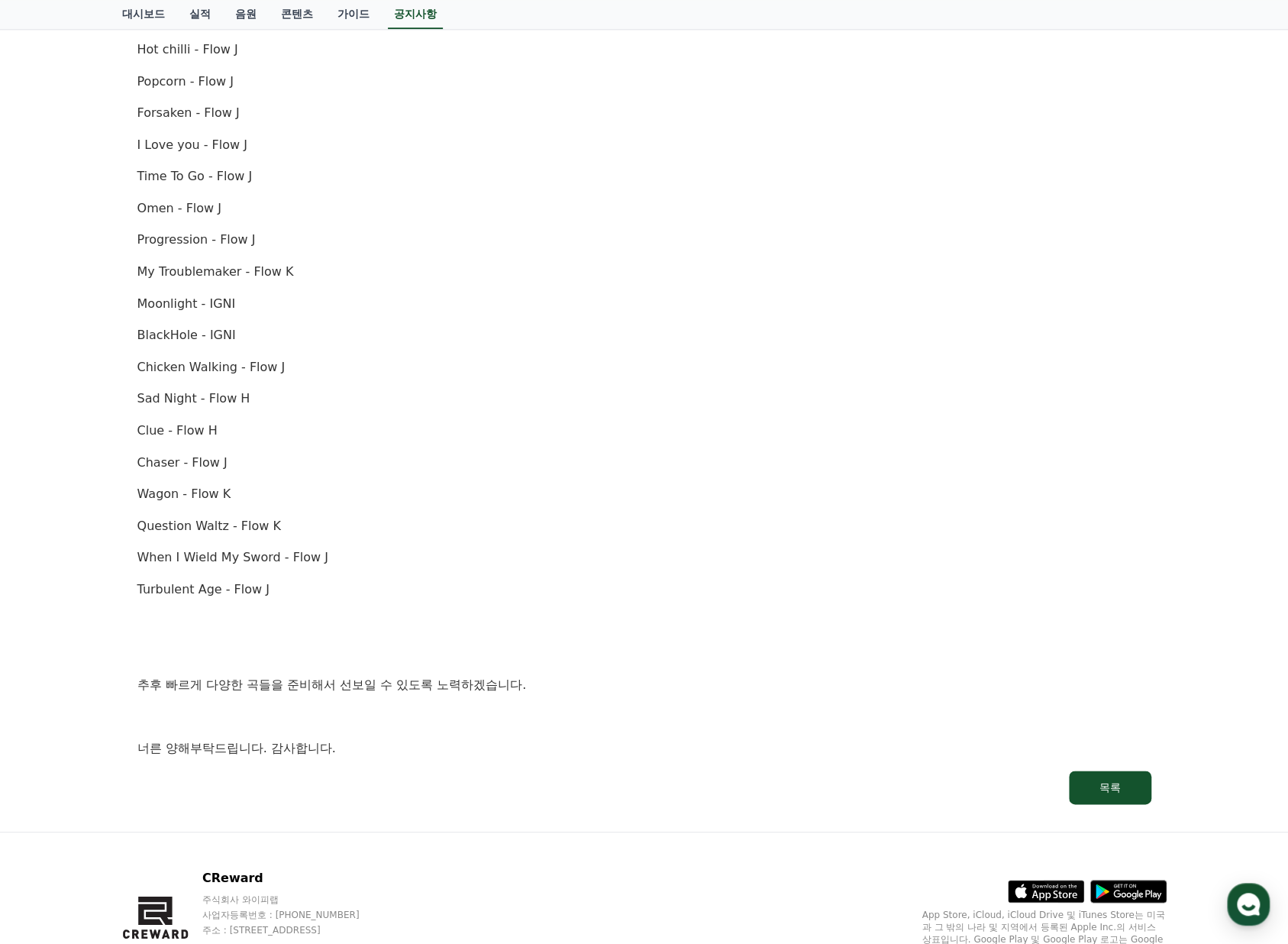
click at [716, 677] on p "추후 빠르게 다양한 곡들을 준비해서 선보일 수 있도록 노력하겠습니다." at bounding box center [644, 685] width 1014 height 20
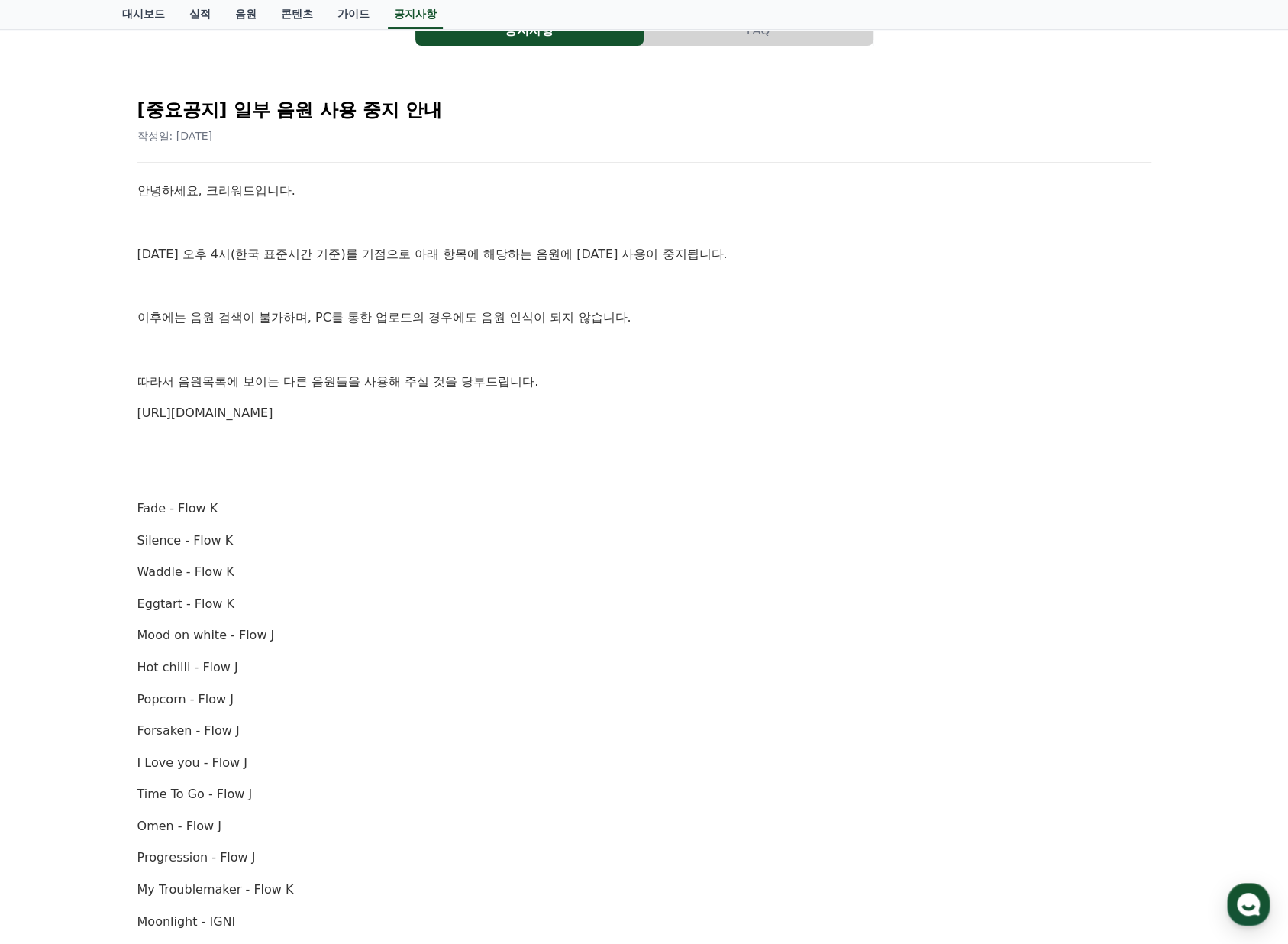
scroll to position [0, 0]
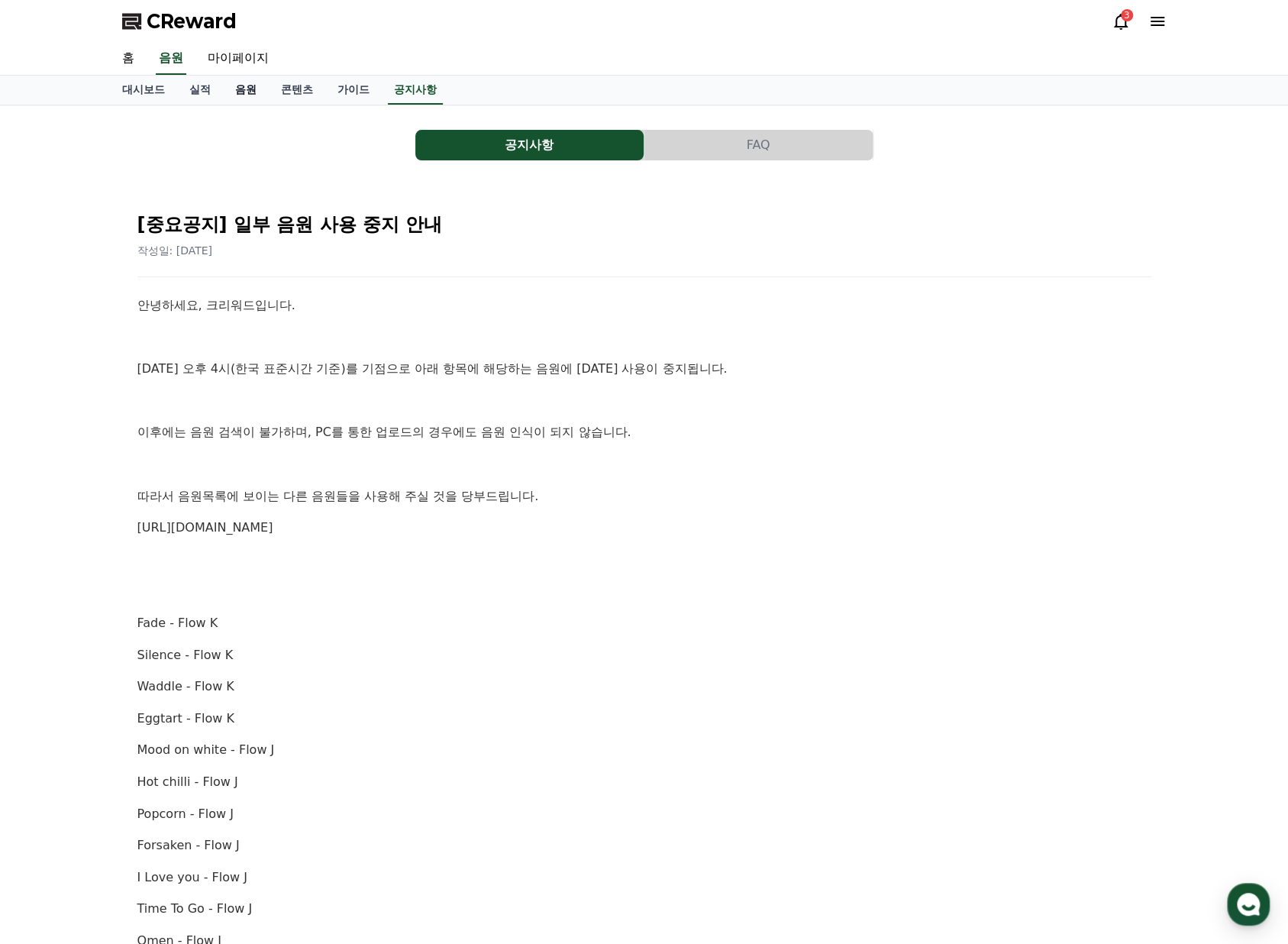
click at [246, 87] on link "음원" at bounding box center [246, 90] width 45 height 29
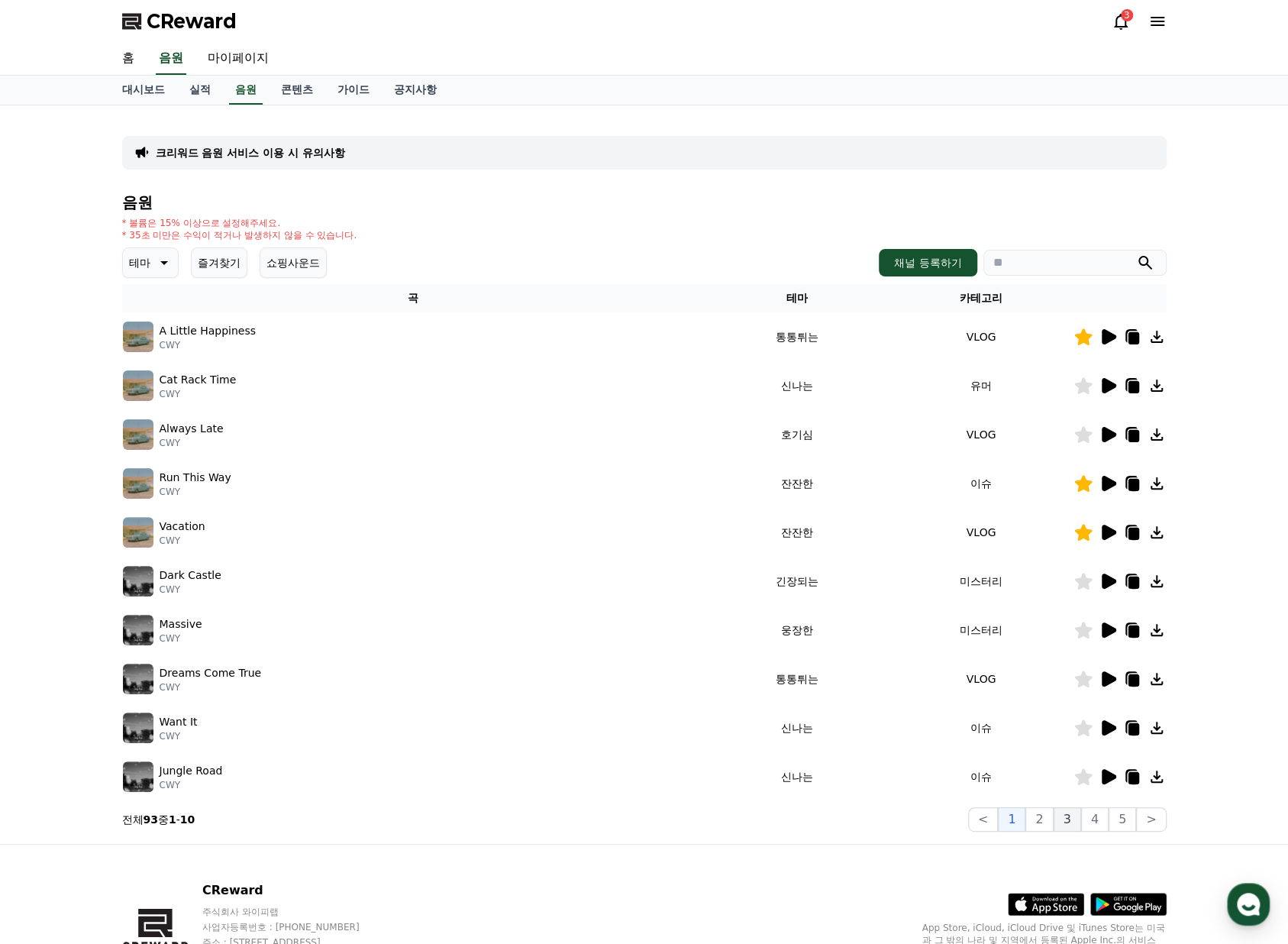
click at [1072, 816] on button "3" at bounding box center [1067, 820] width 27 height 25
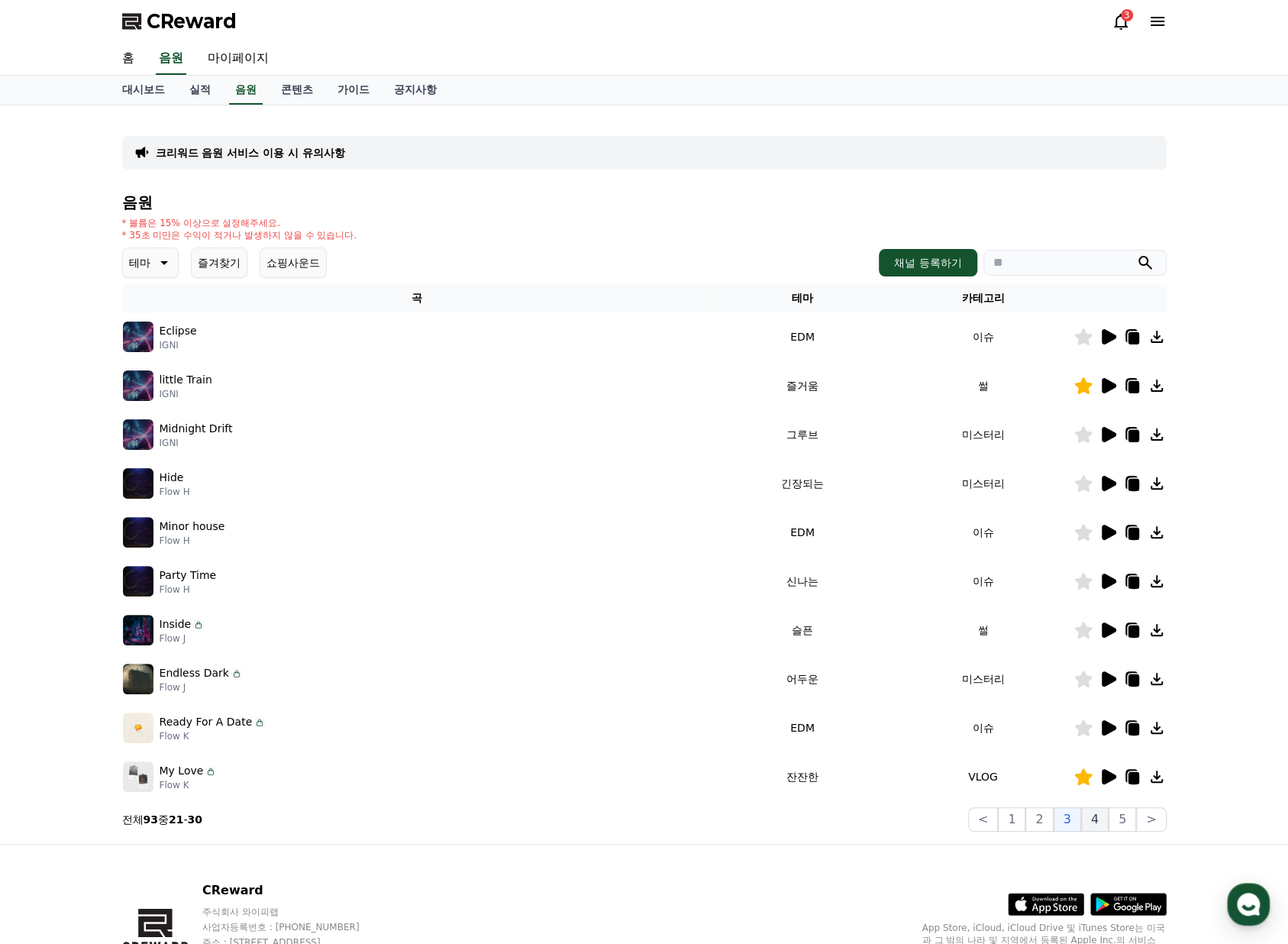
click at [1101, 818] on button "4" at bounding box center [1094, 820] width 27 height 25
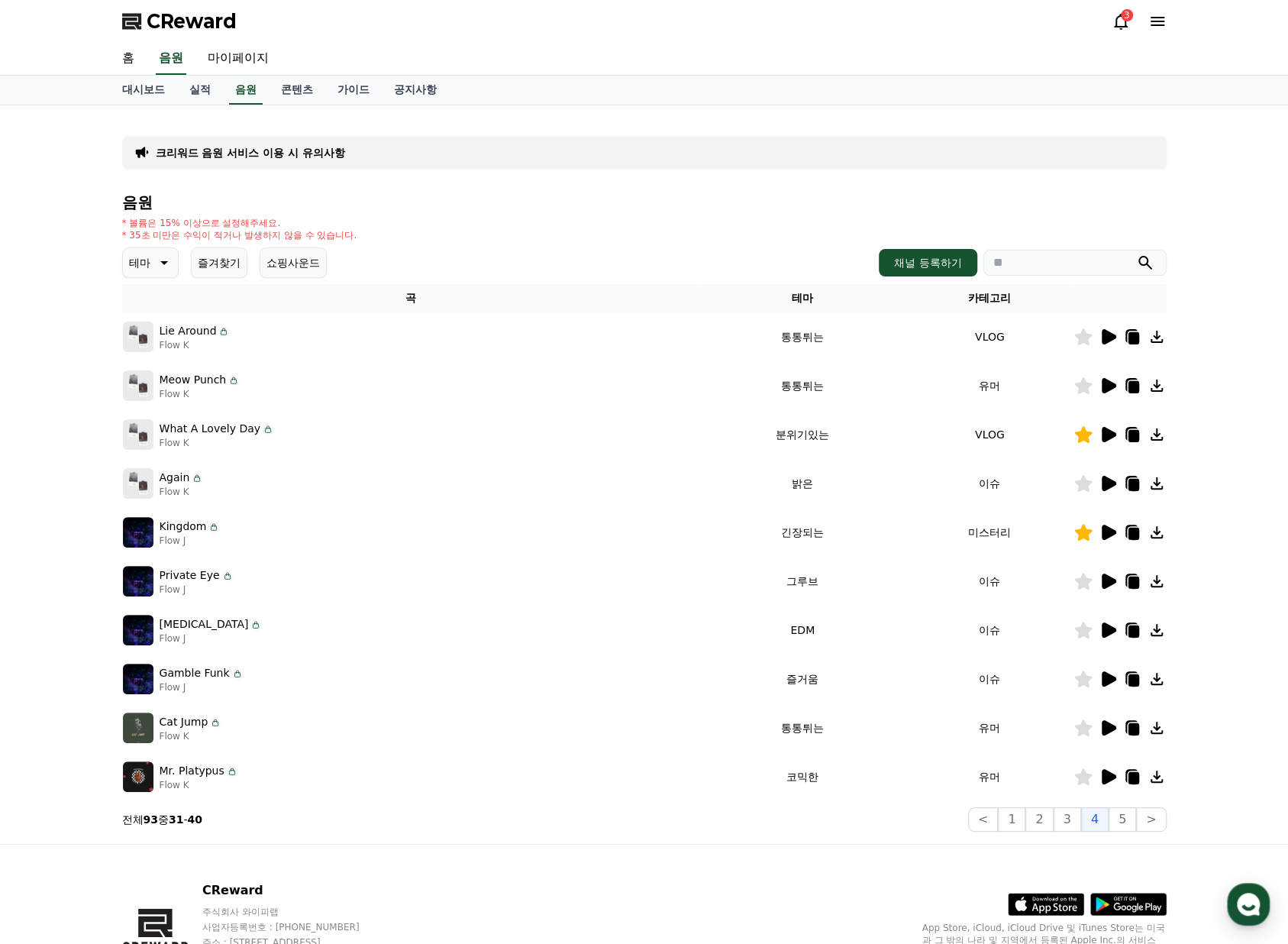
click at [499, 437] on div "What A Lovely Day Flow K" at bounding box center [411, 435] width 575 height 30
click at [1107, 438] on icon at bounding box center [1108, 435] width 14 height 15
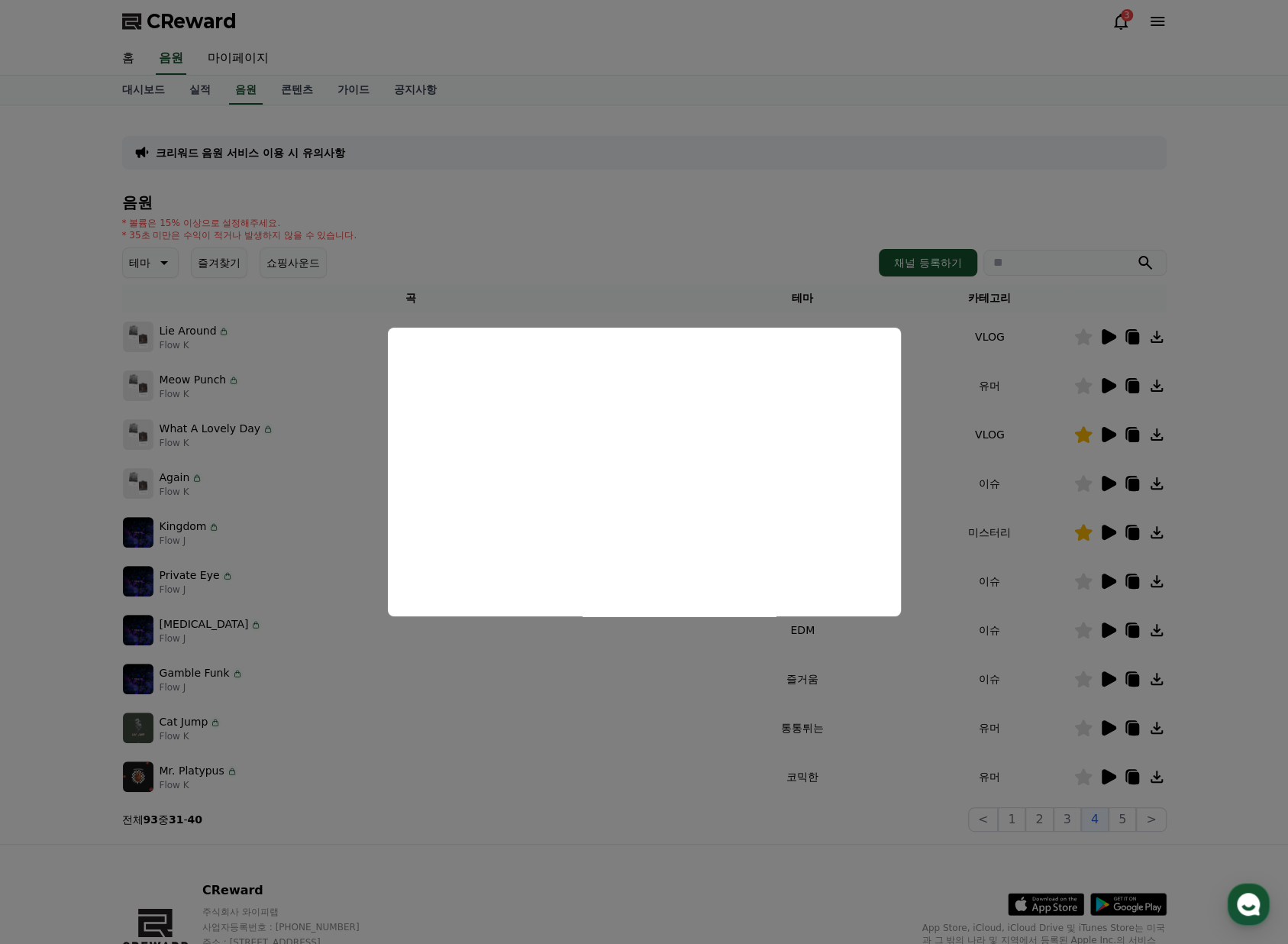
click at [804, 243] on button "close modal" at bounding box center [644, 472] width 1288 height 944
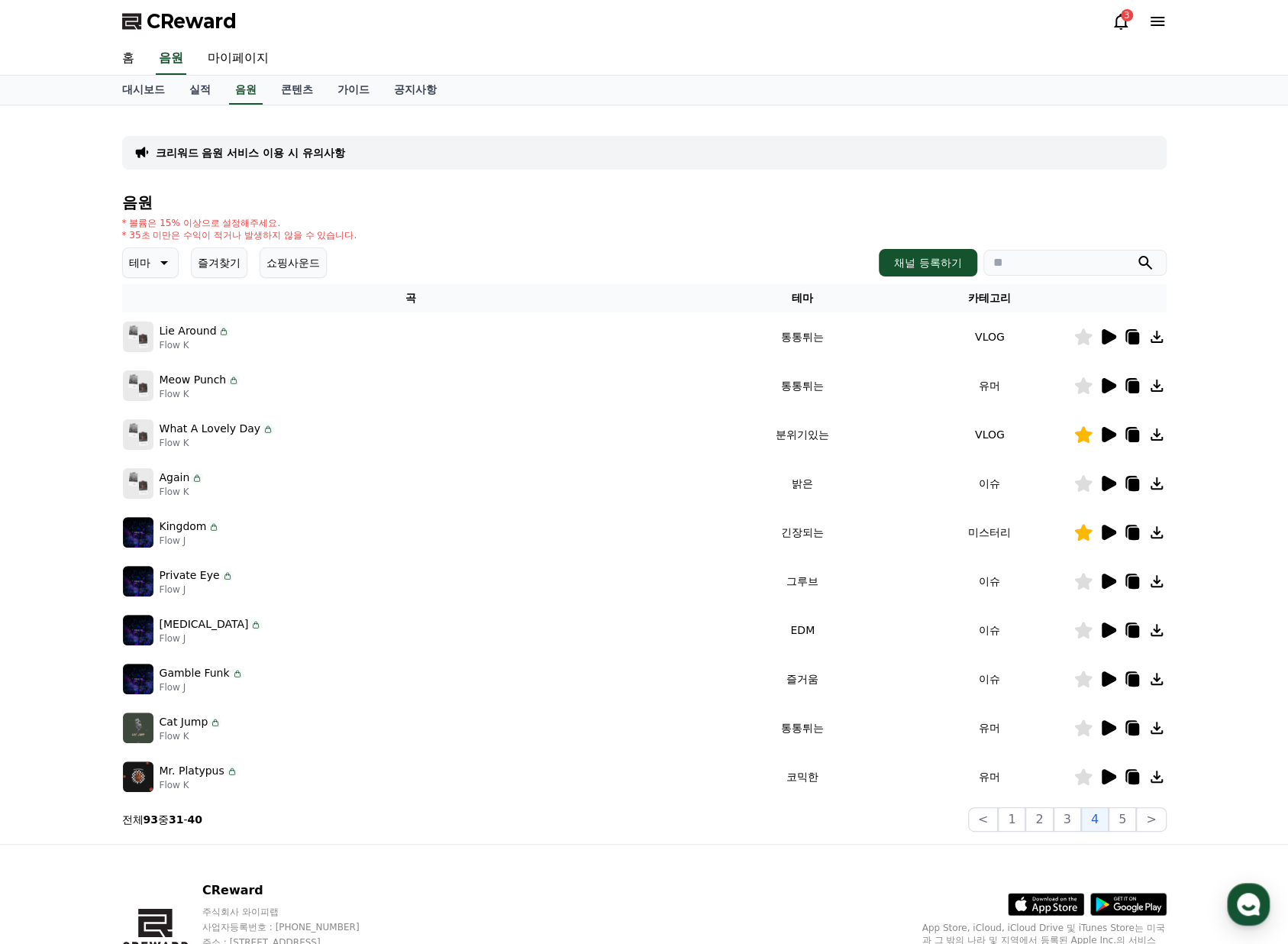
click at [1136, 430] on icon at bounding box center [1132, 436] width 10 height 12
